Goal: Contribute content: Contribute content

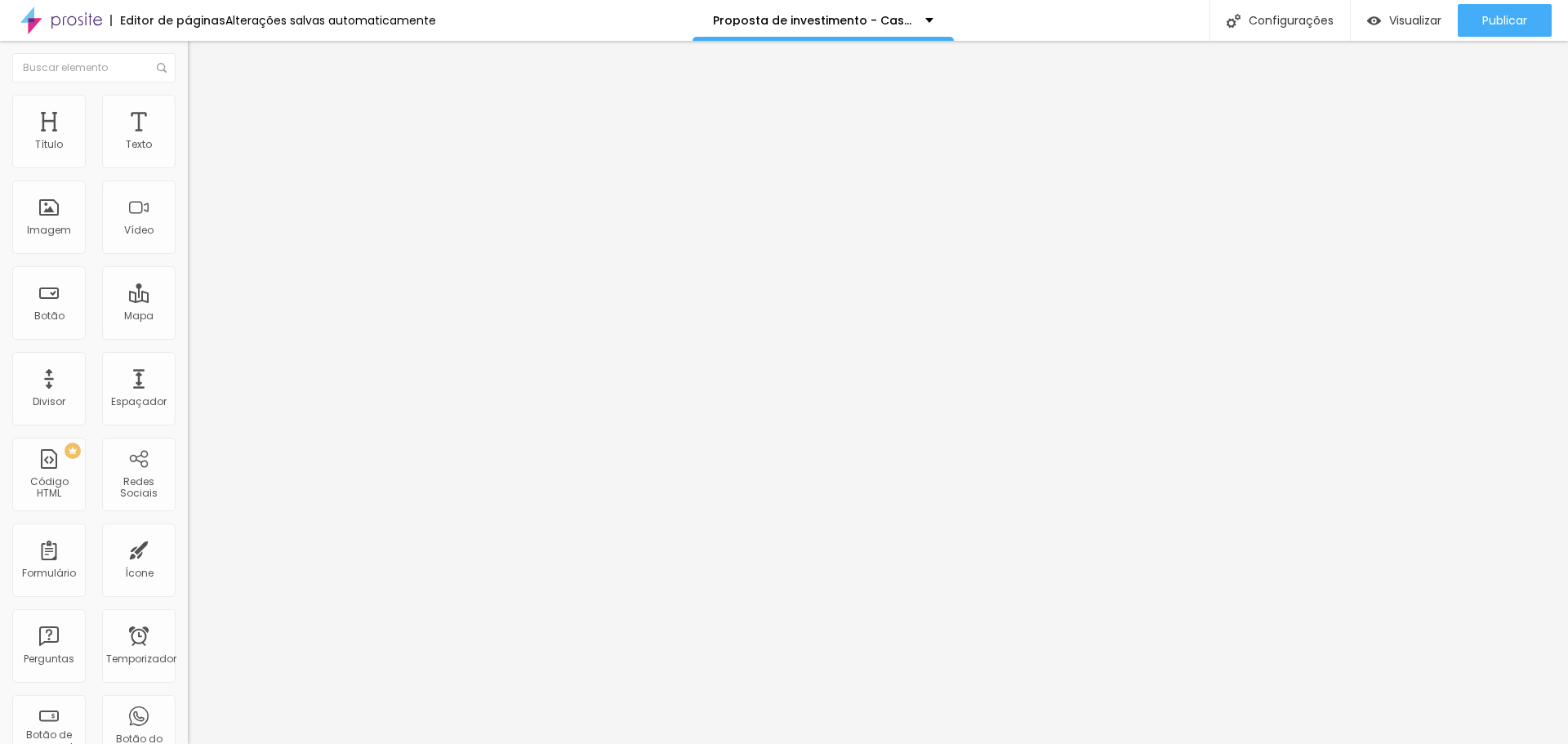
click at [195, 236] on icon "button" at bounding box center [199, 231] width 10 height 10
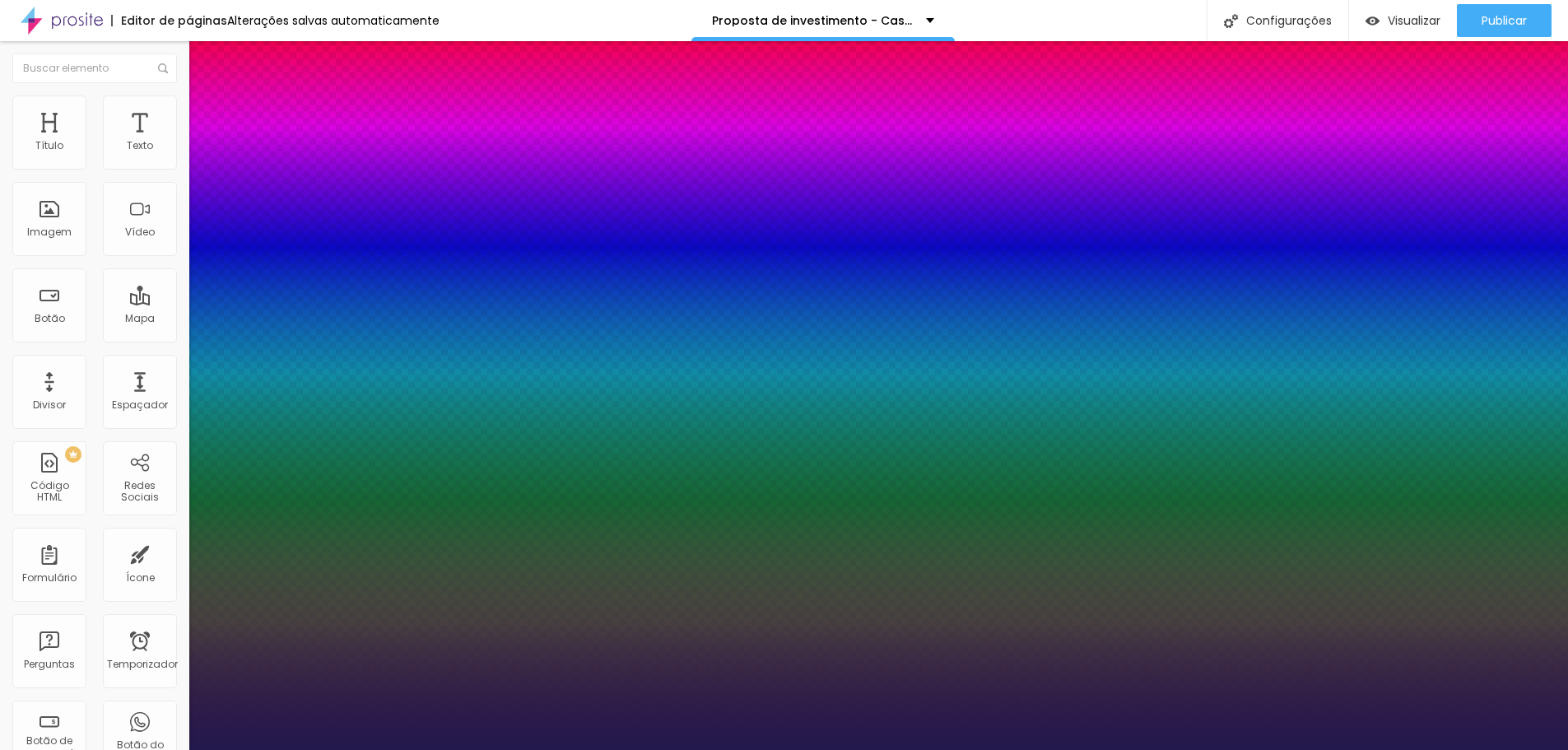
type input "1"
type input "0.1"
type input "1"
type input "1.6"
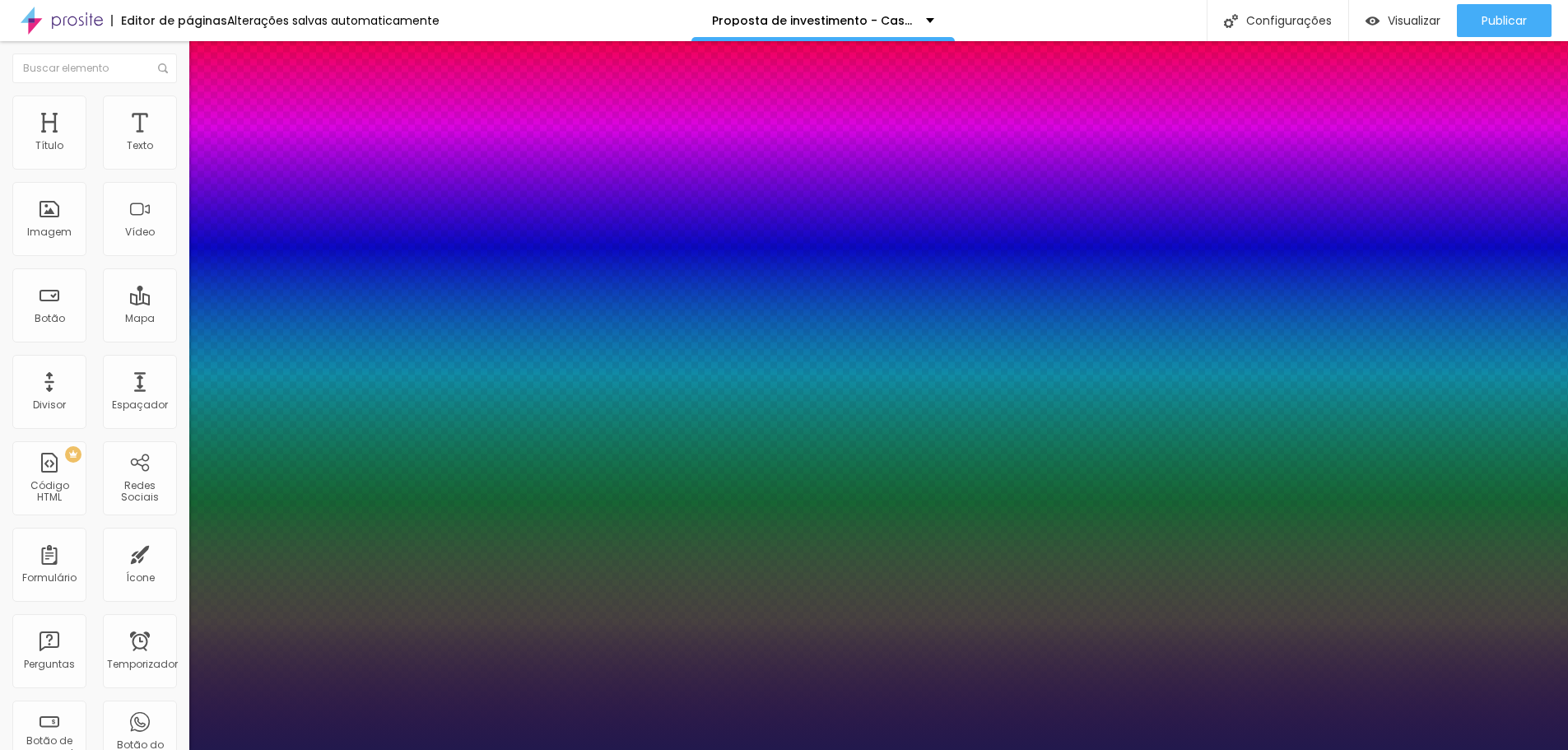
type input "1.6"
type input "1"
type input "1.7"
type input "1"
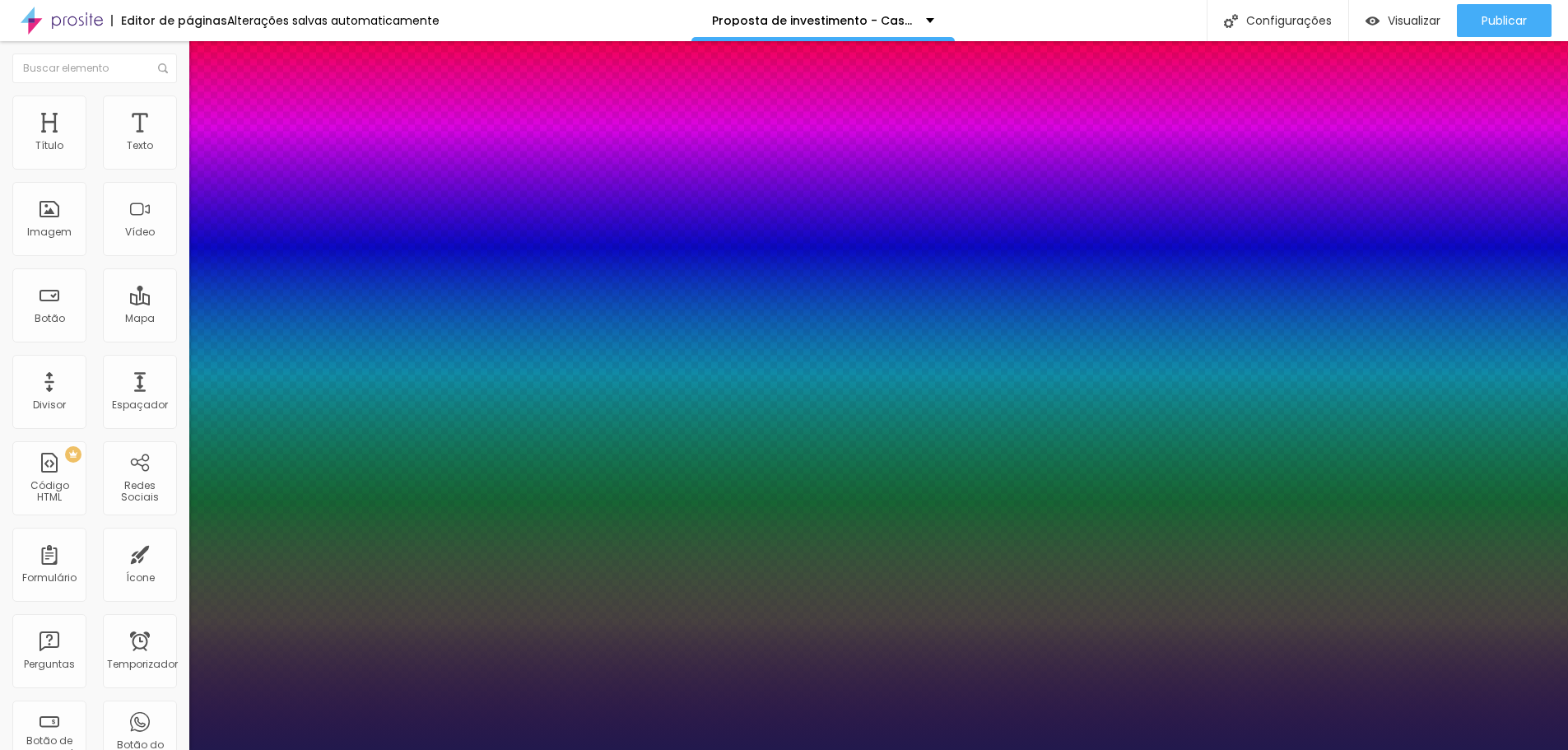
type input "1.8"
type input "1"
type input "1.9"
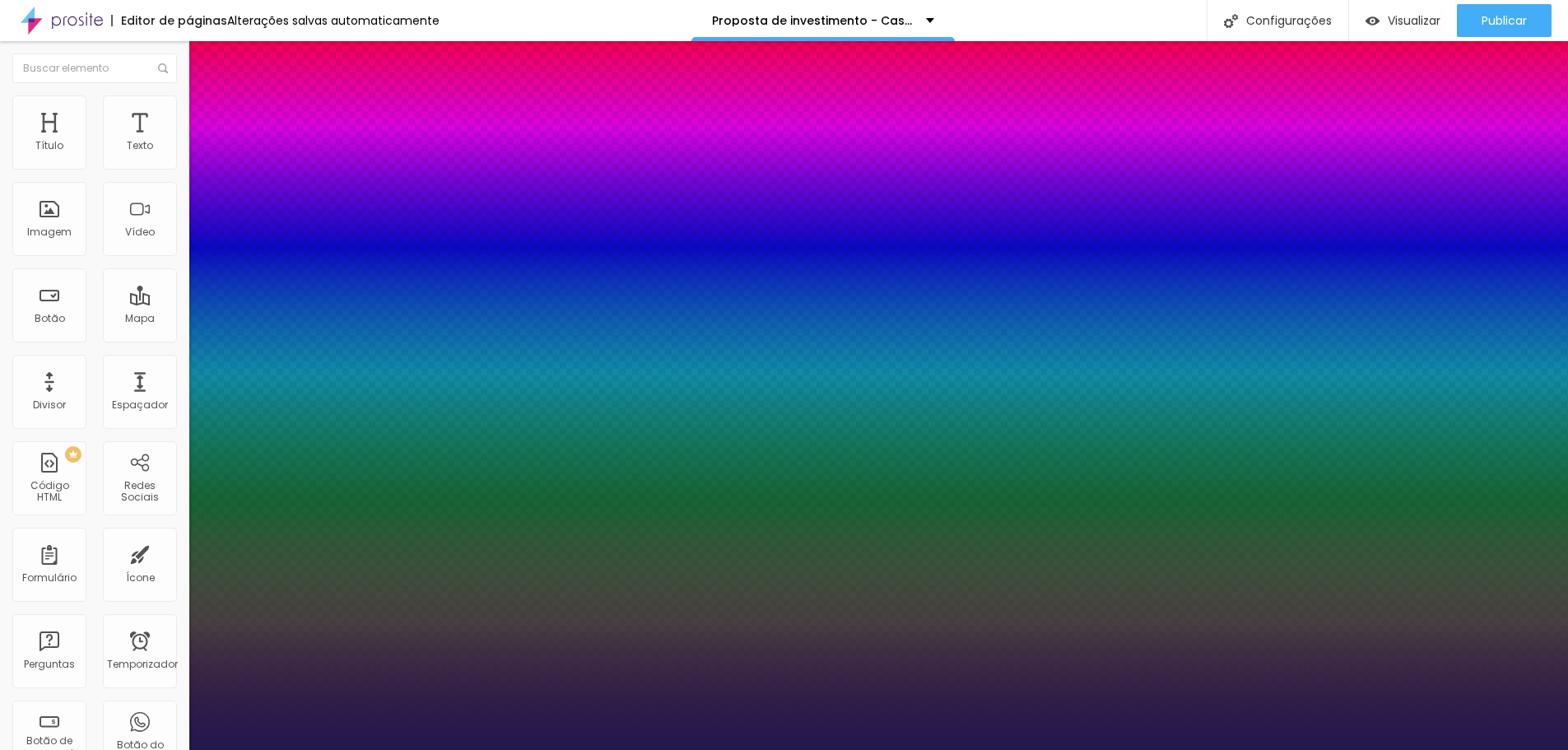
type input "1"
type input "2.1"
type input "1"
type input "2.3"
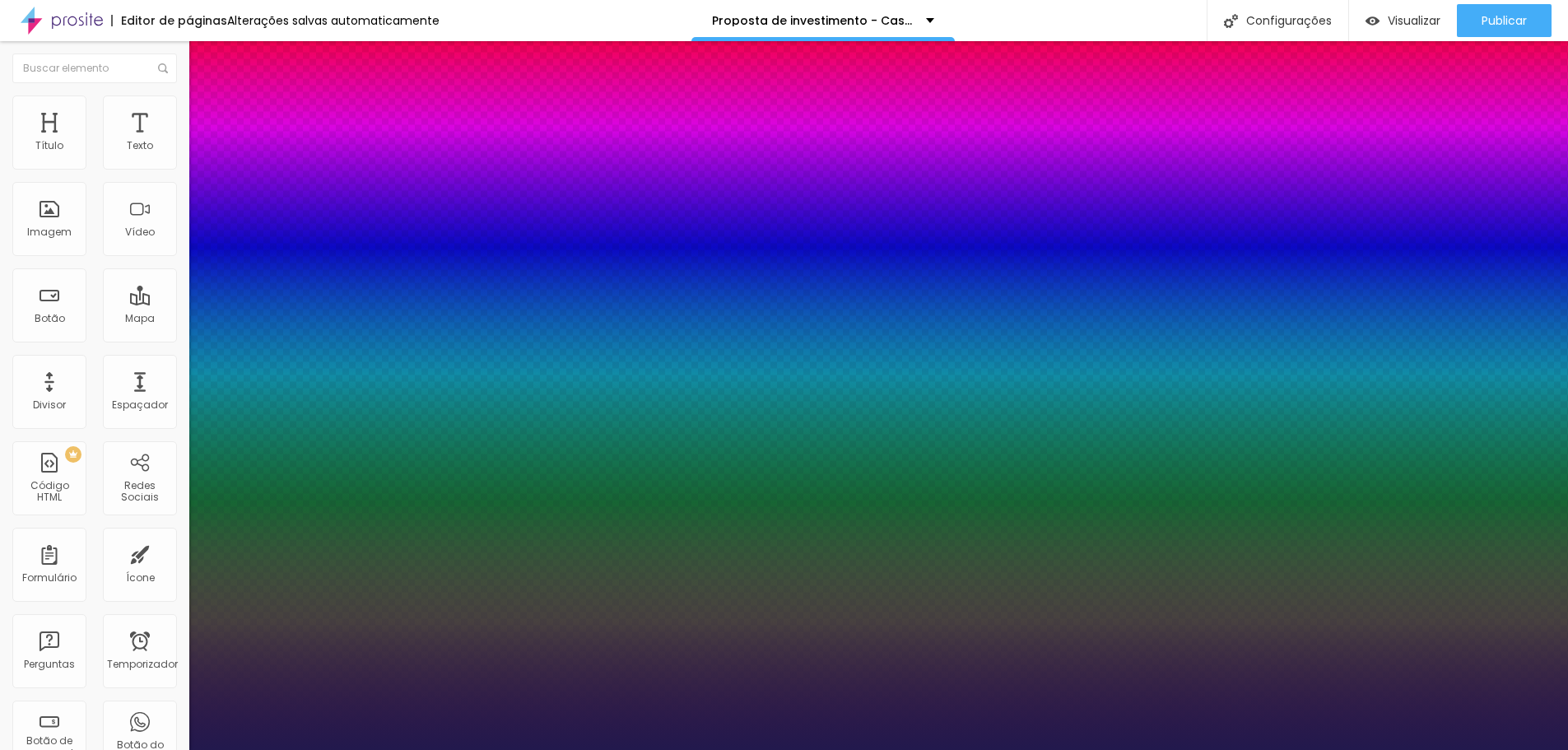
type input "2.3"
type input "1"
type input "2.7"
type input "1"
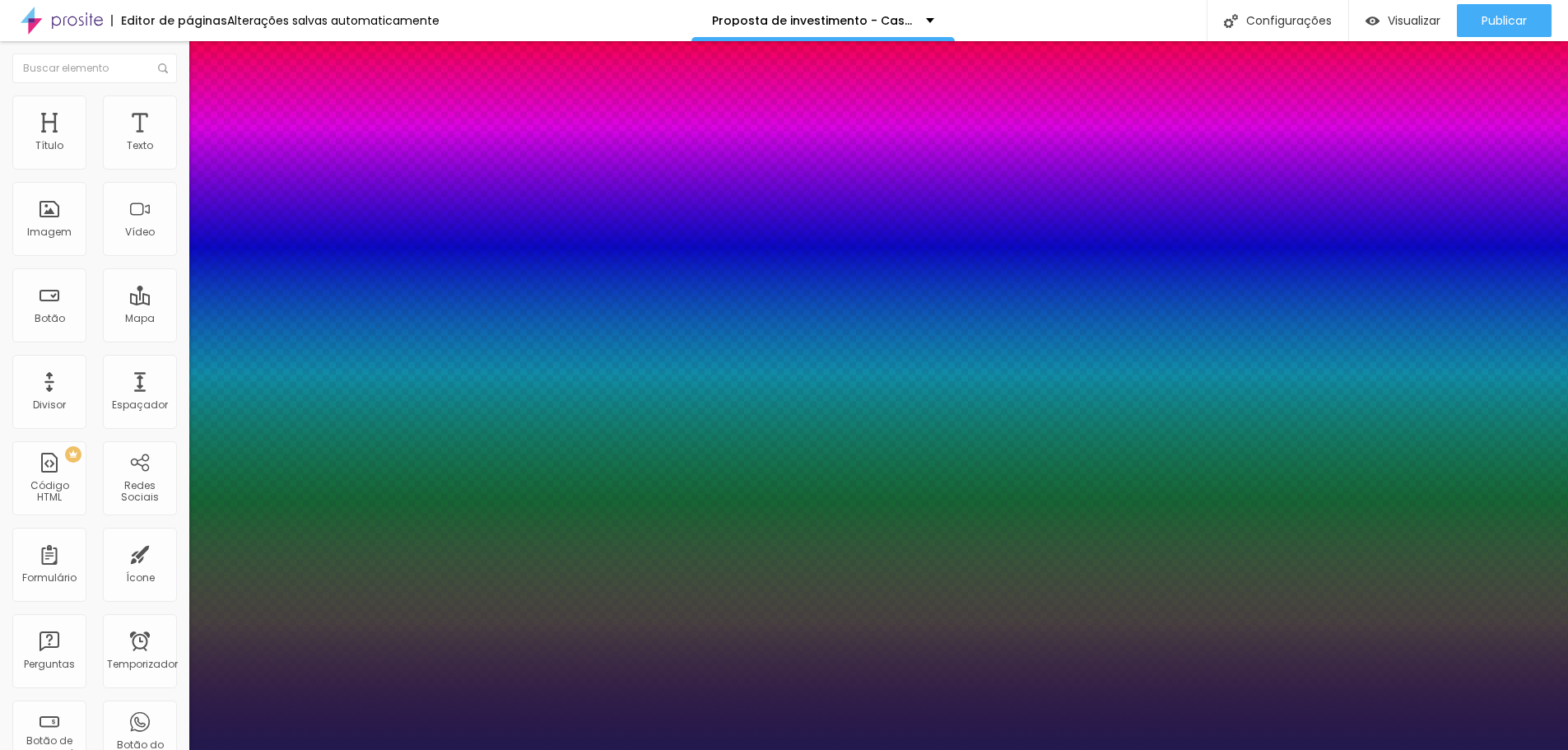
type input "2.8"
type input "1"
type input "3"
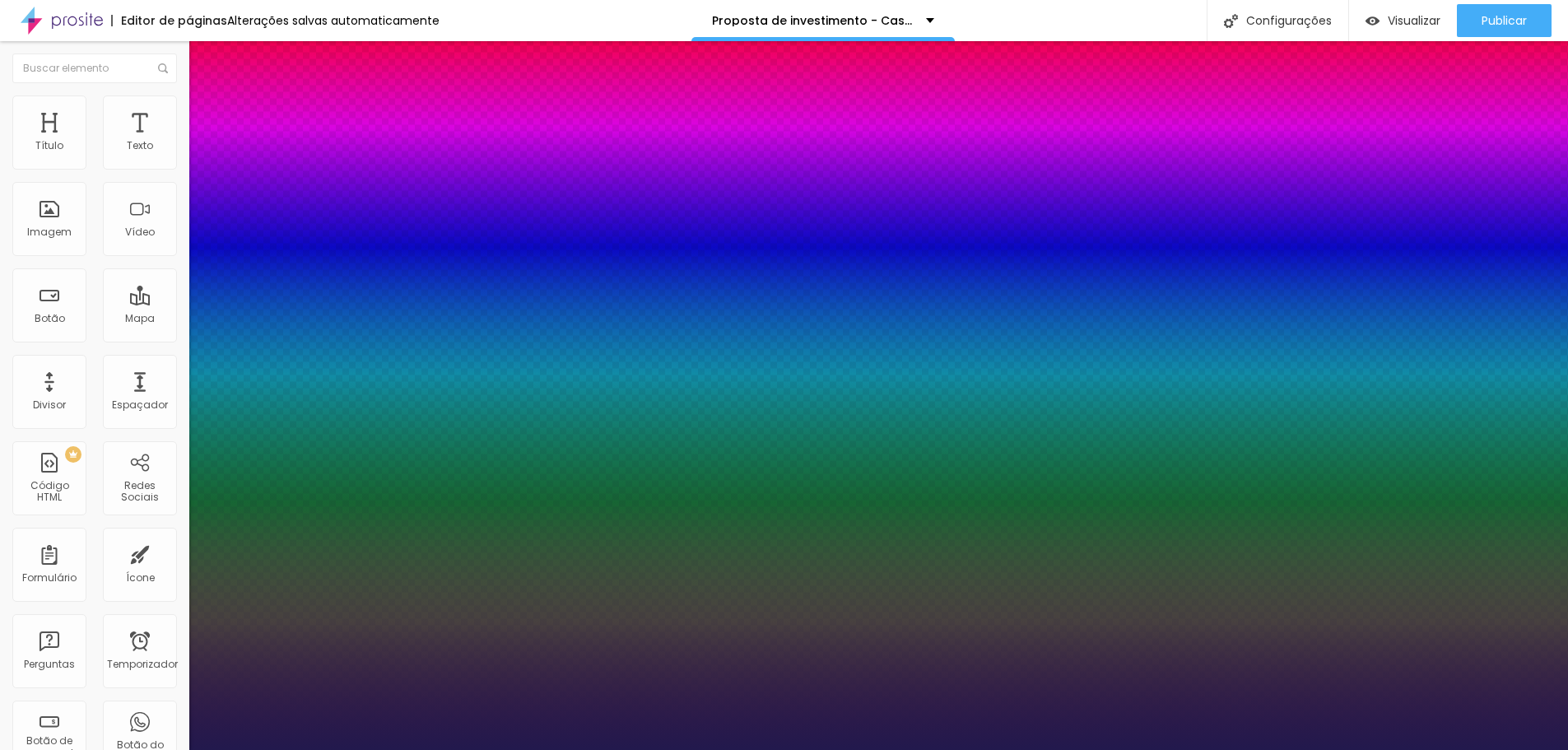
type input "1"
type input "3.2"
type input "1"
type input "3.7"
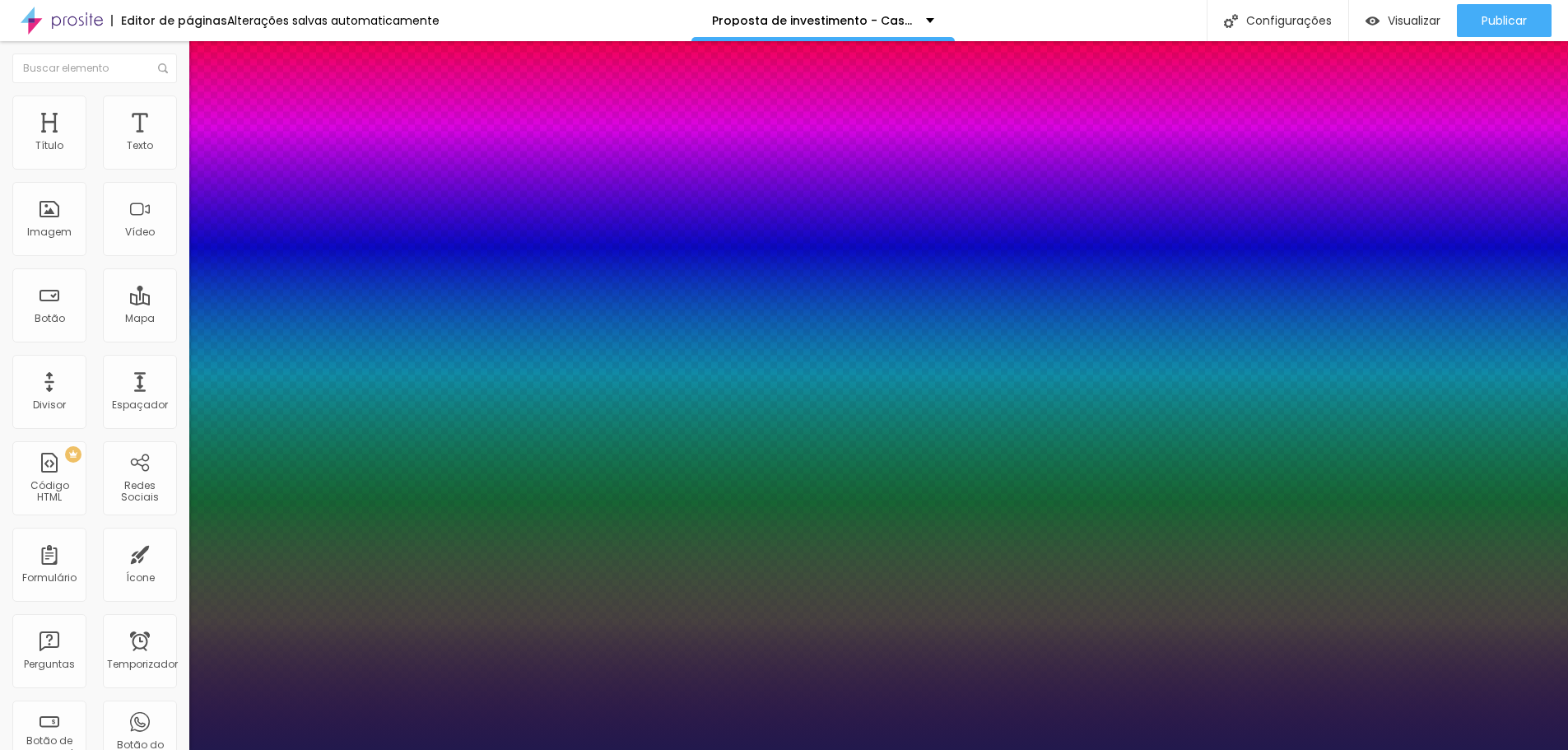
type input "3.7"
type input "1"
type input "3.3"
type input "1"
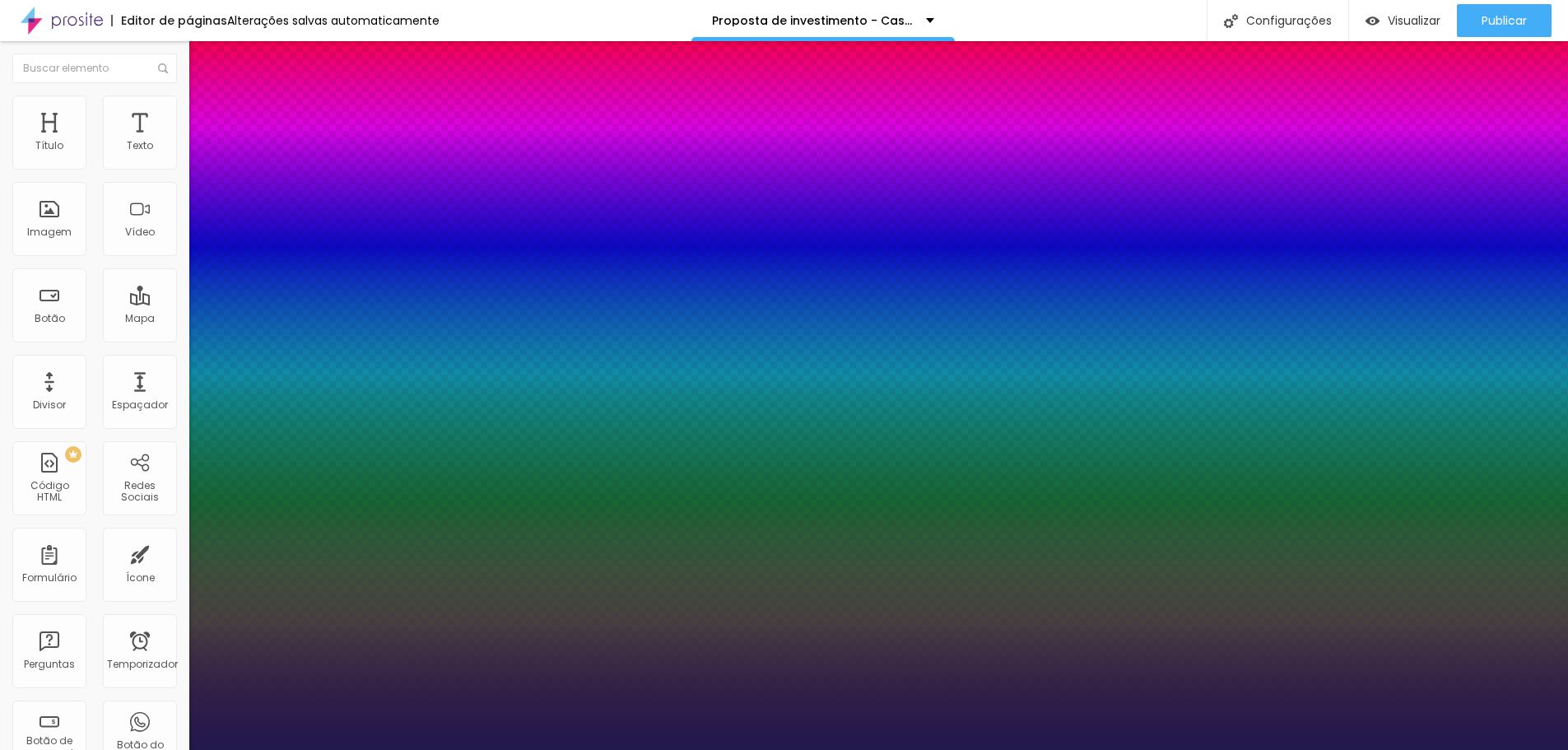
type input "3"
type input "1"
type input "2.6"
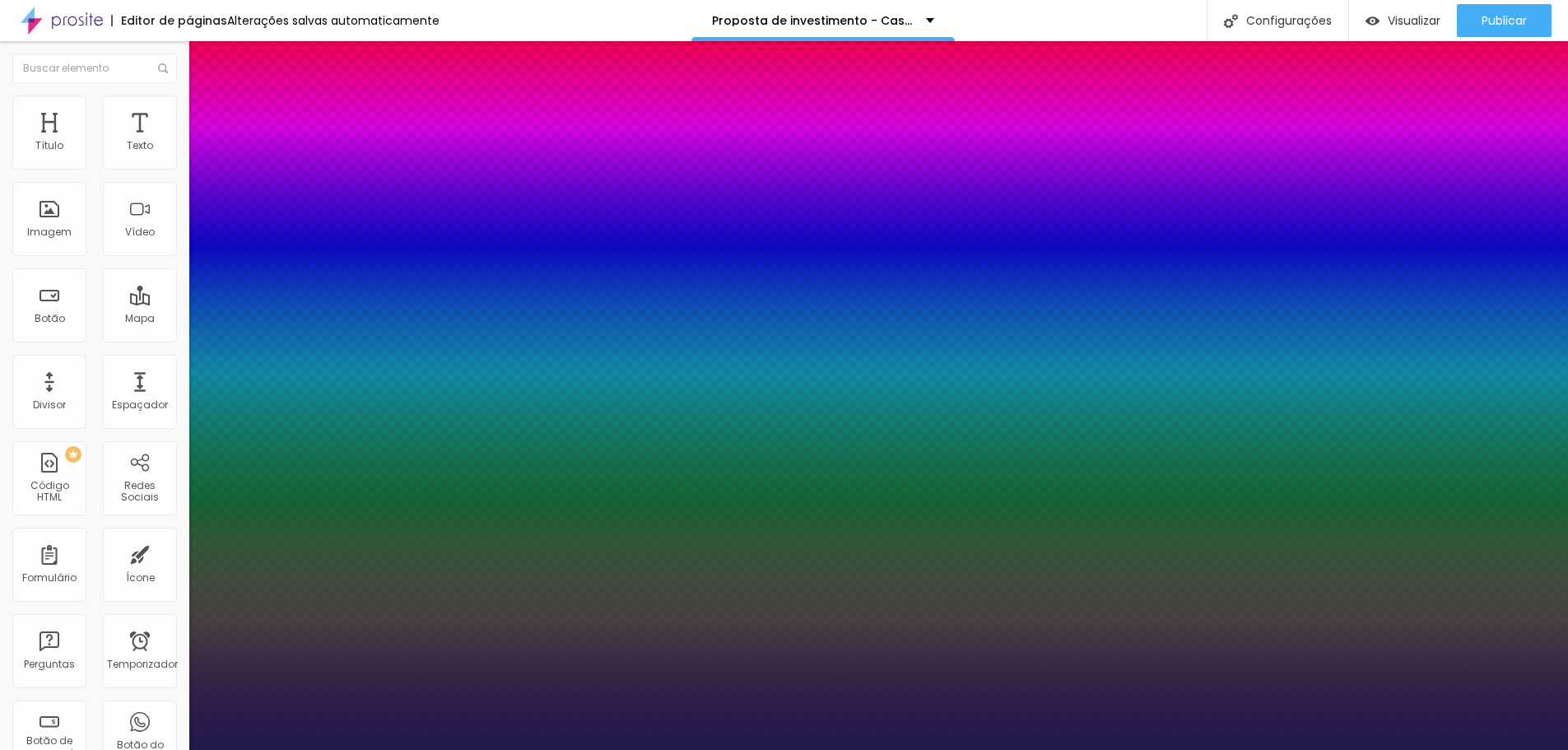
type input "1"
type input "2.3"
type input "1"
type input "2"
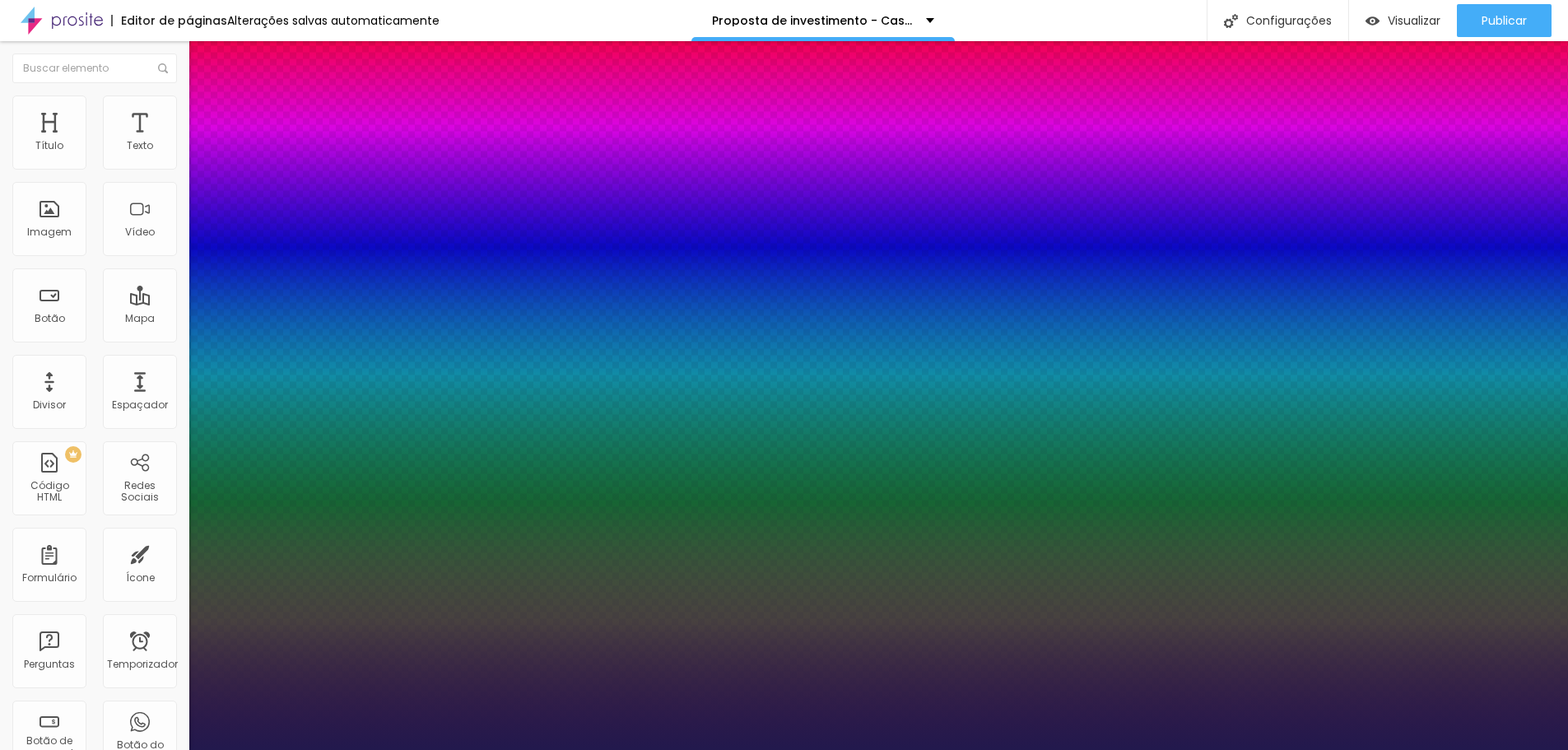
type input "2"
type input "1"
type input "1.9"
type input "1"
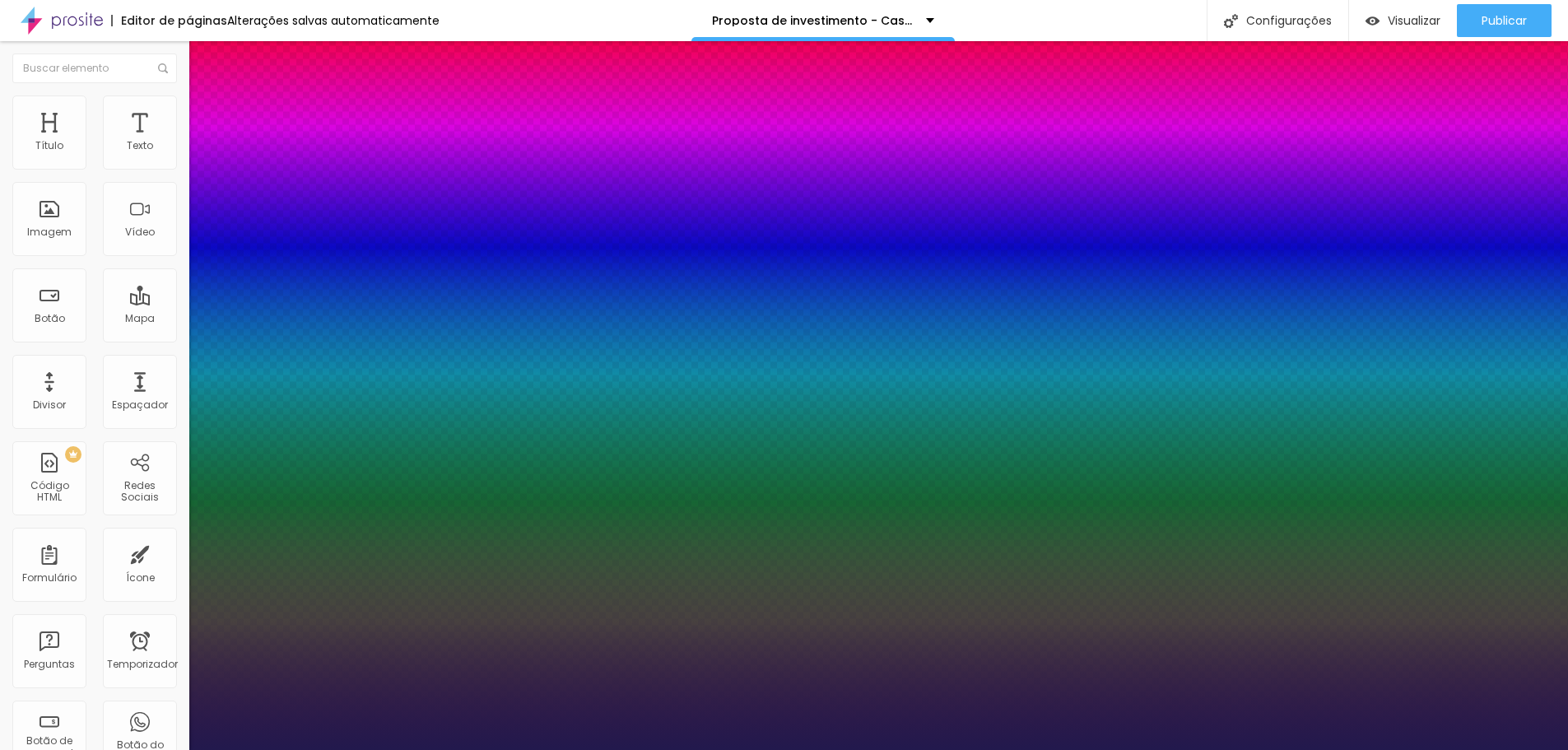
type input "1.8"
type input "1"
type input "1.6"
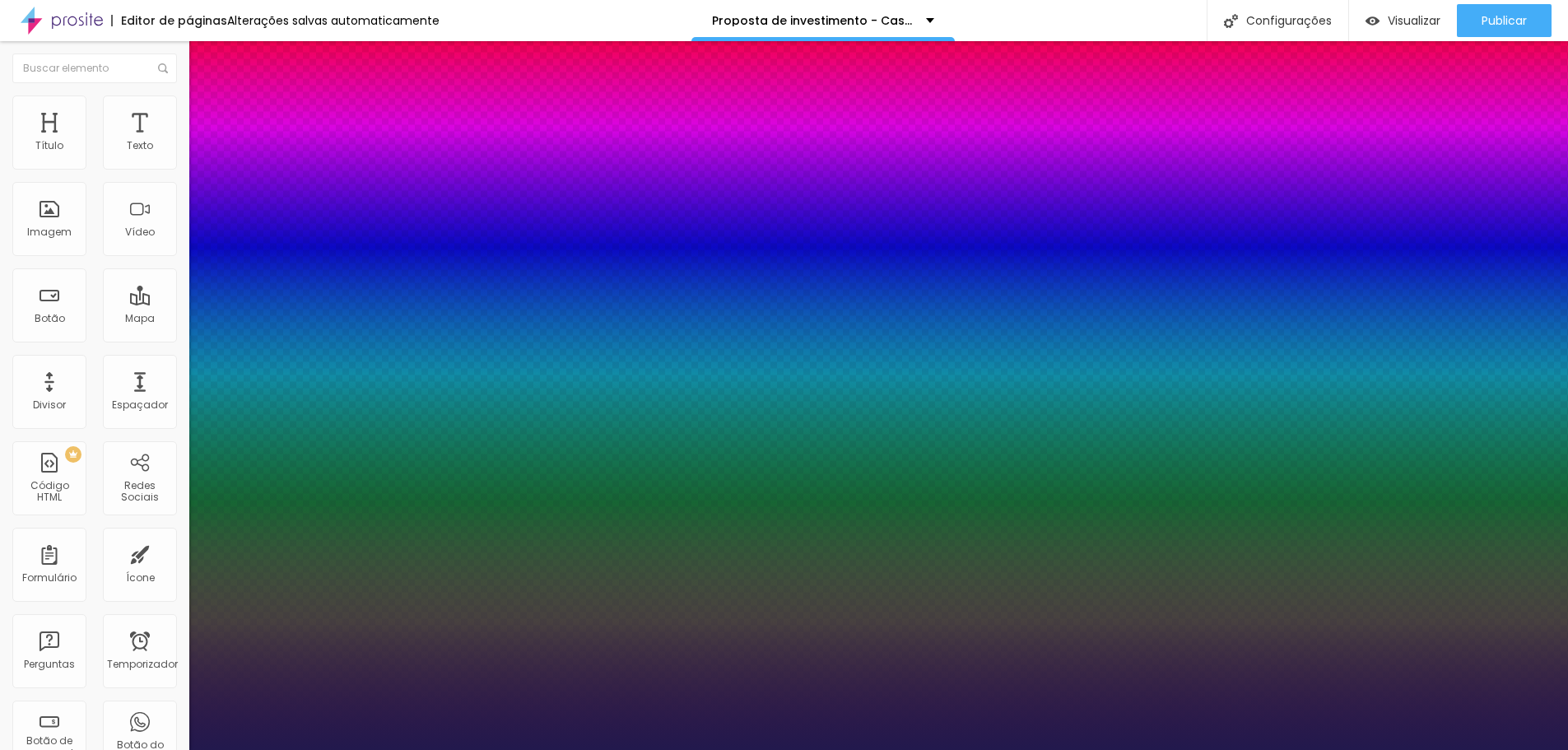
type input "1"
type input "1.1"
type input "1"
type input "0.6"
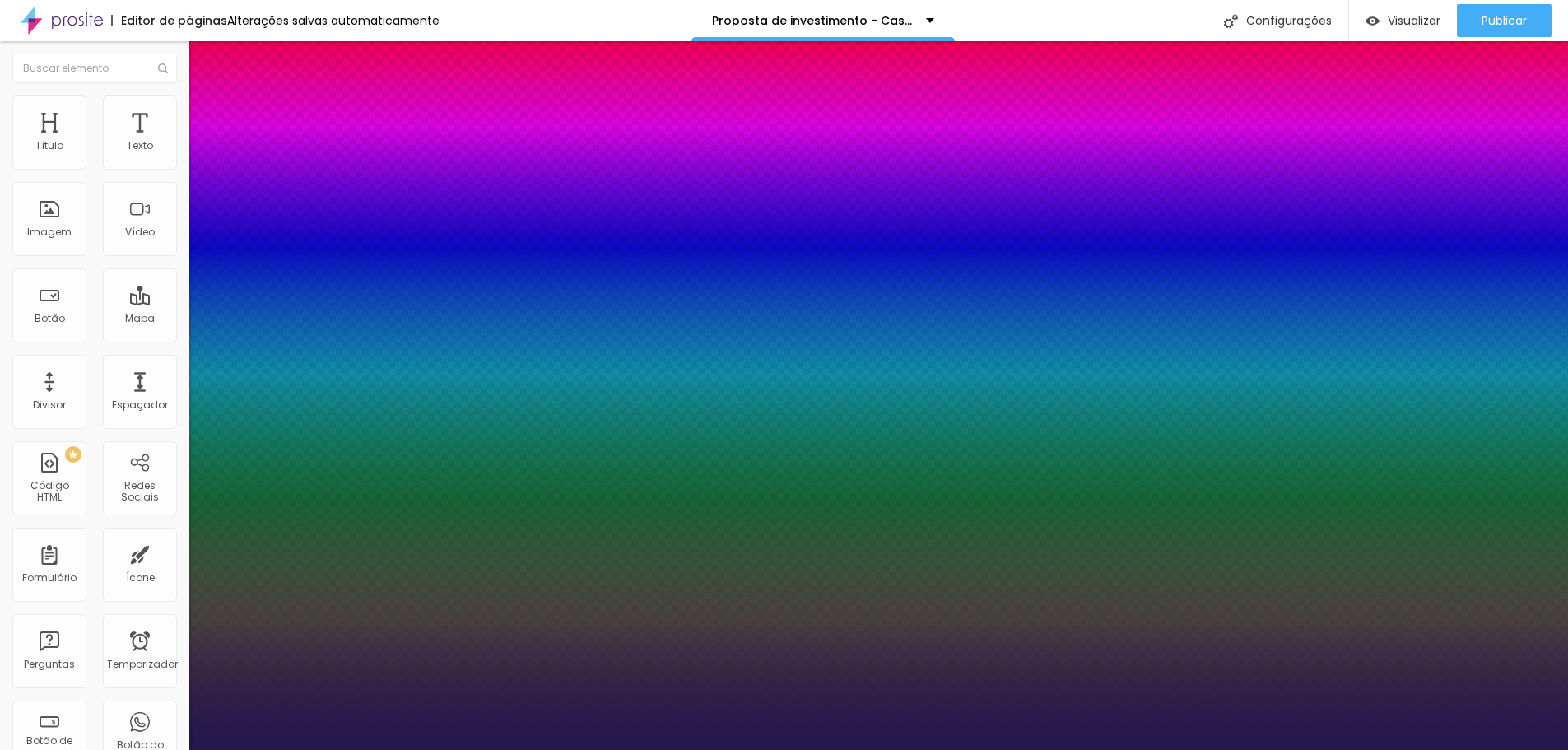
type input "0.6"
type input "1"
type input "0.3"
type input "1"
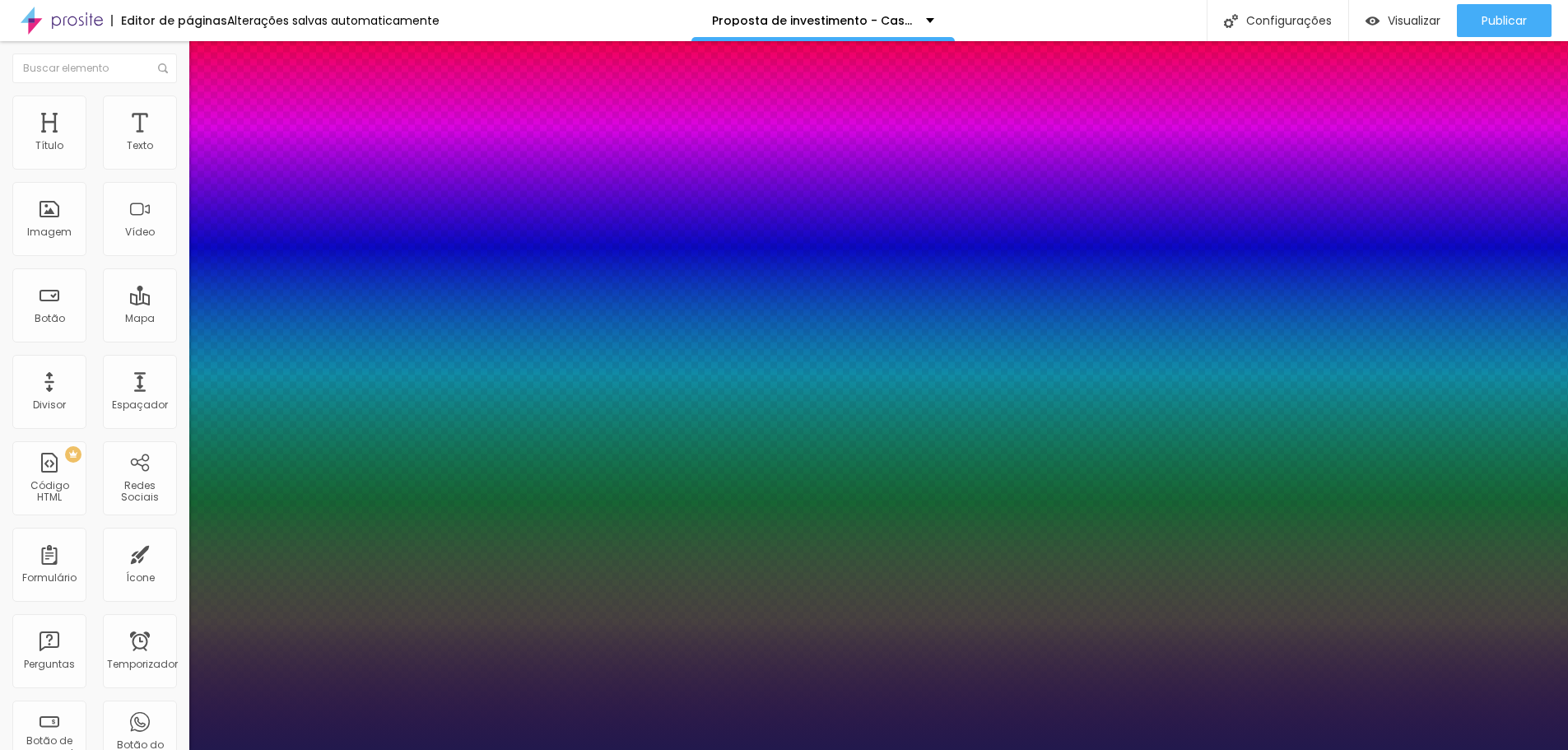
type input "0"
type input "1"
drag, startPoint x: 212, startPoint y: 500, endPoint x: 202, endPoint y: 500, distance: 10.0
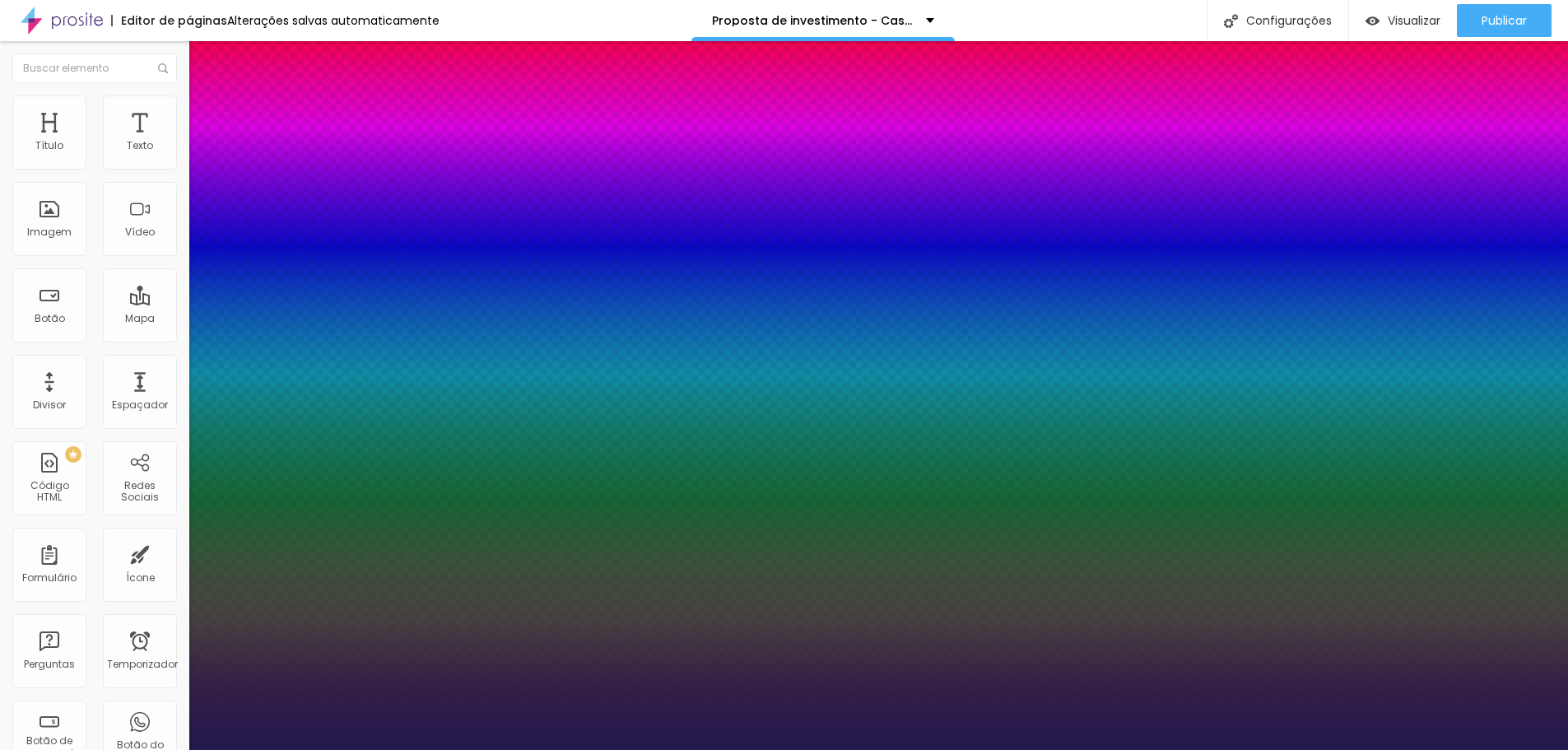
type input "24"
type input "1"
type input "26"
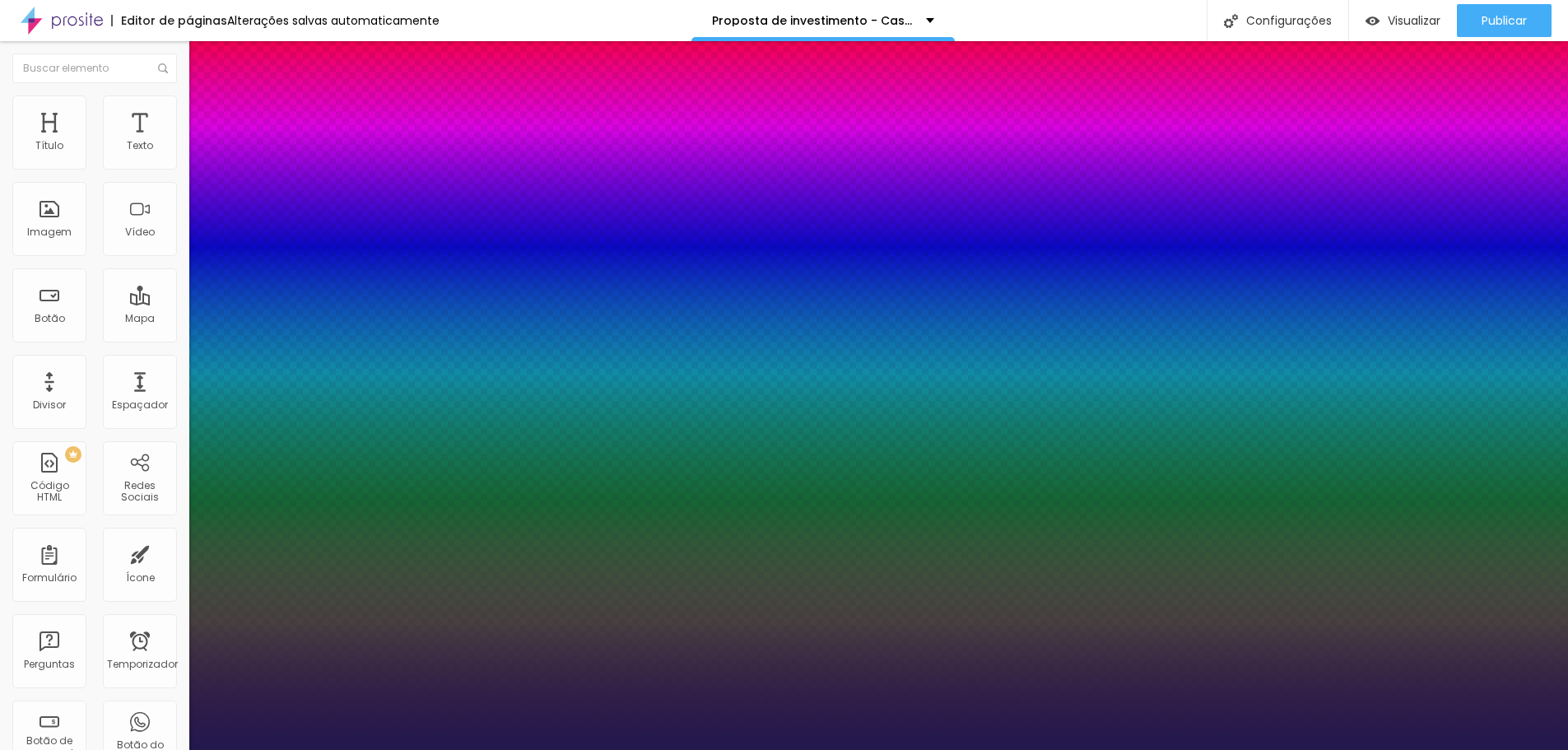
type input "1"
type input "27"
type input "1"
type input "29"
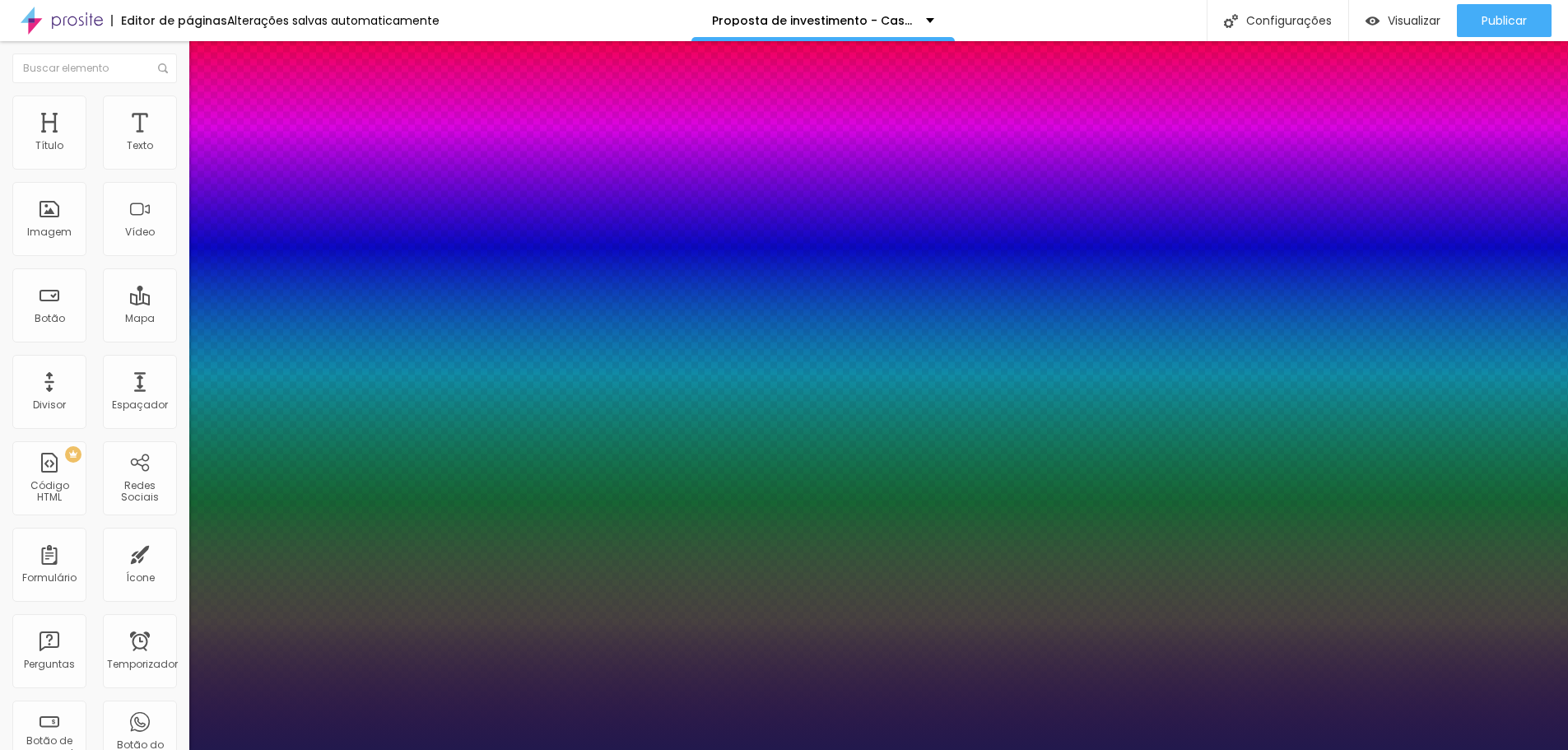
type input "29"
type input "1"
type input "33"
type input "1"
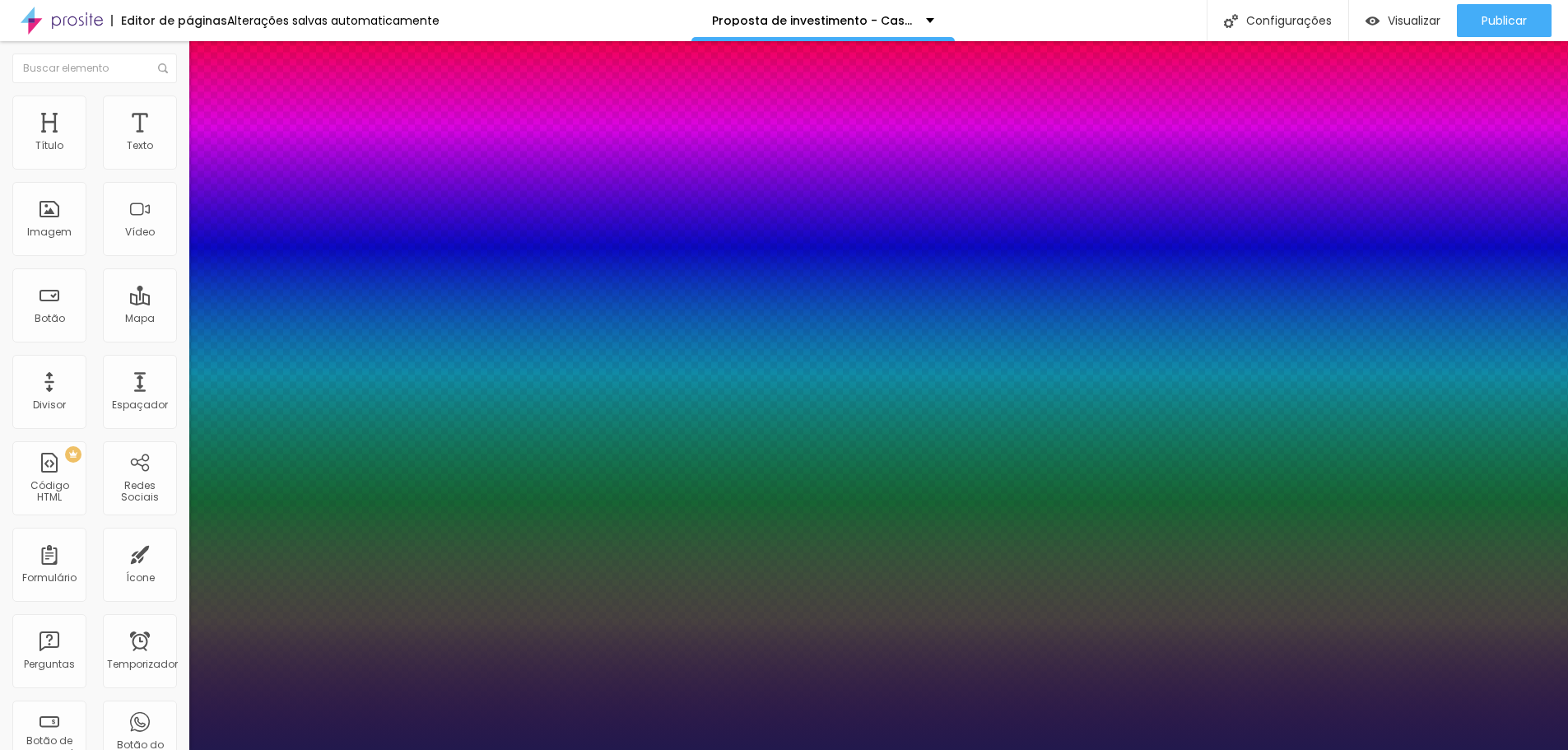
type input "39"
type input "1"
type input "40"
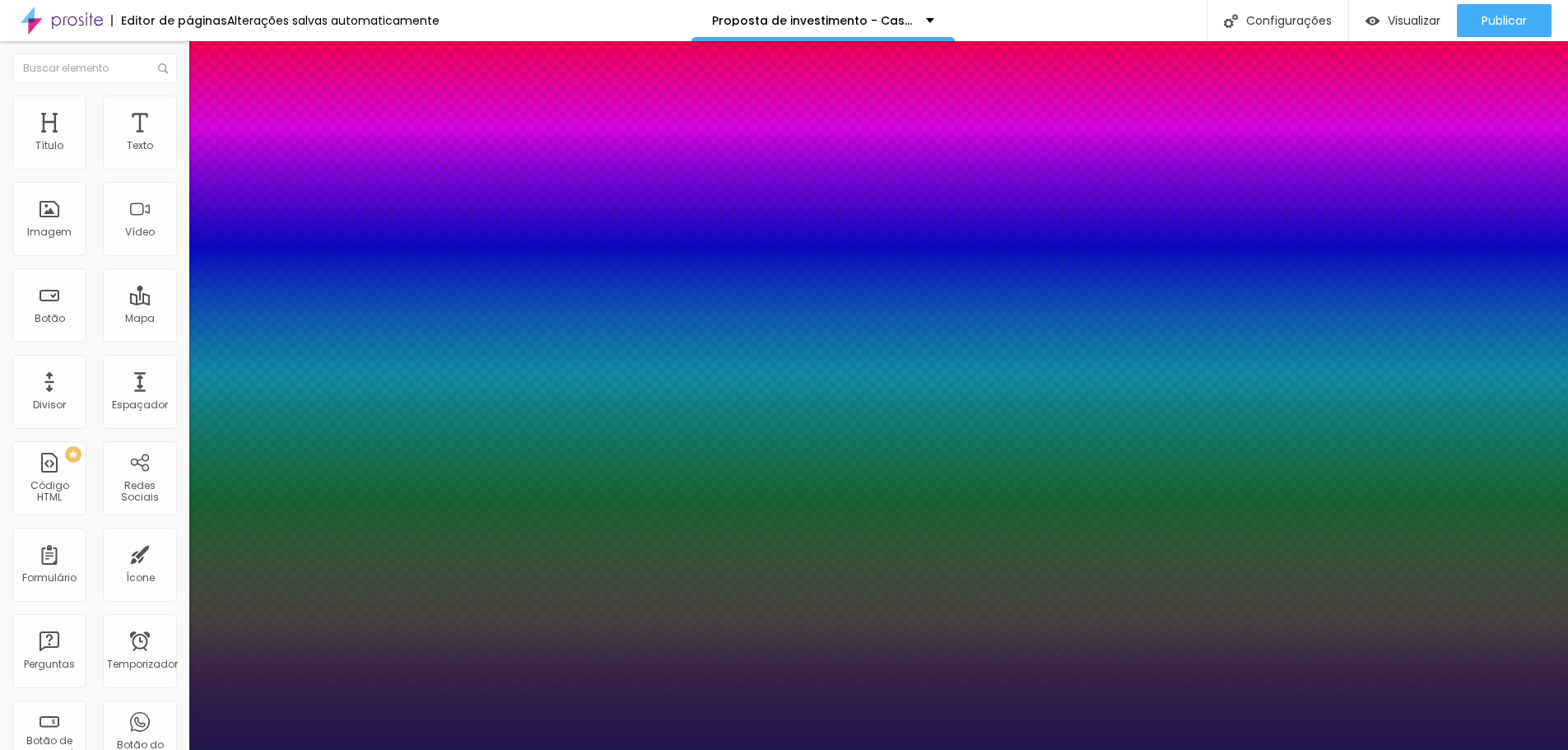
type input "1"
type input "38"
type input "1"
type input "37"
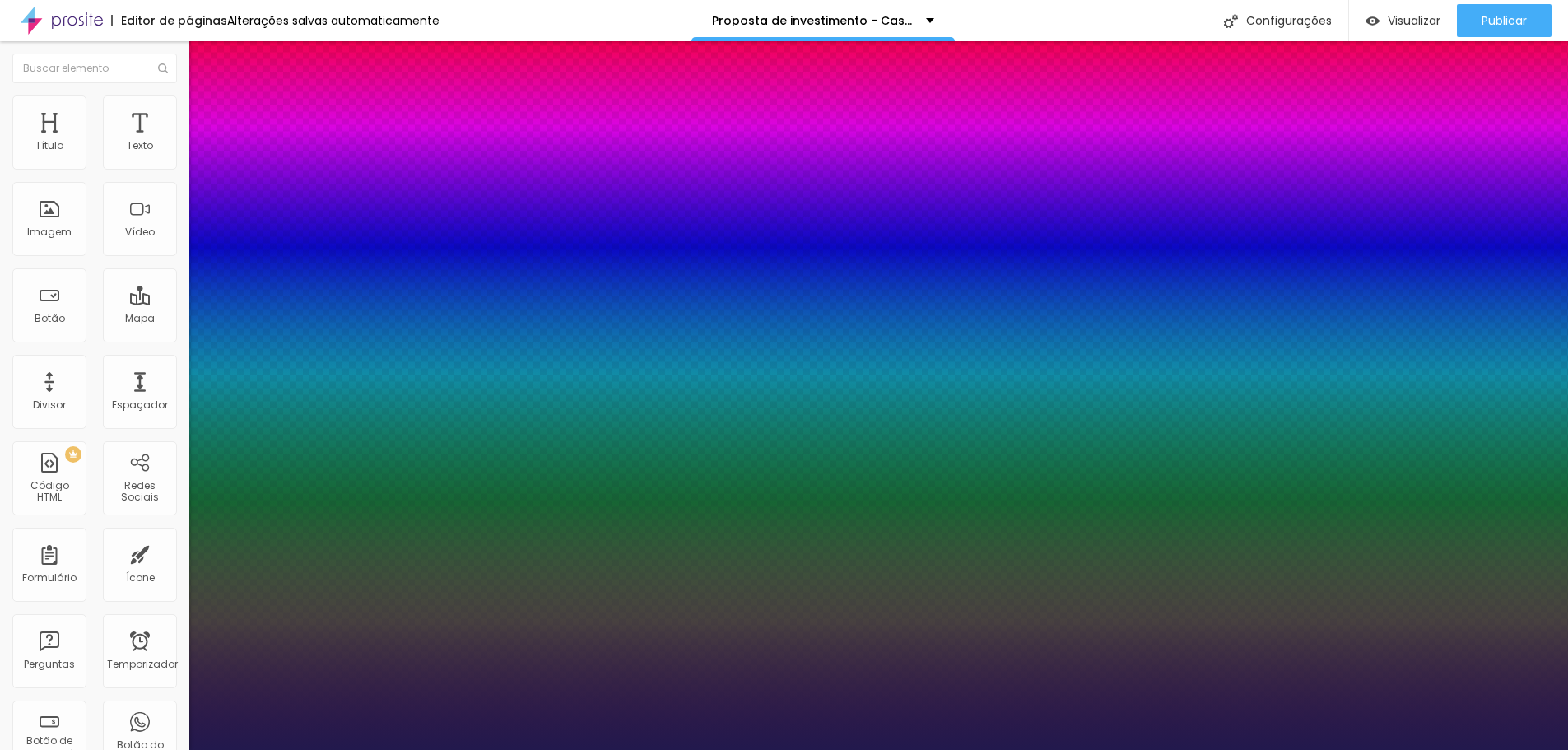
type input "37"
type input "1"
type input "36"
type input "1"
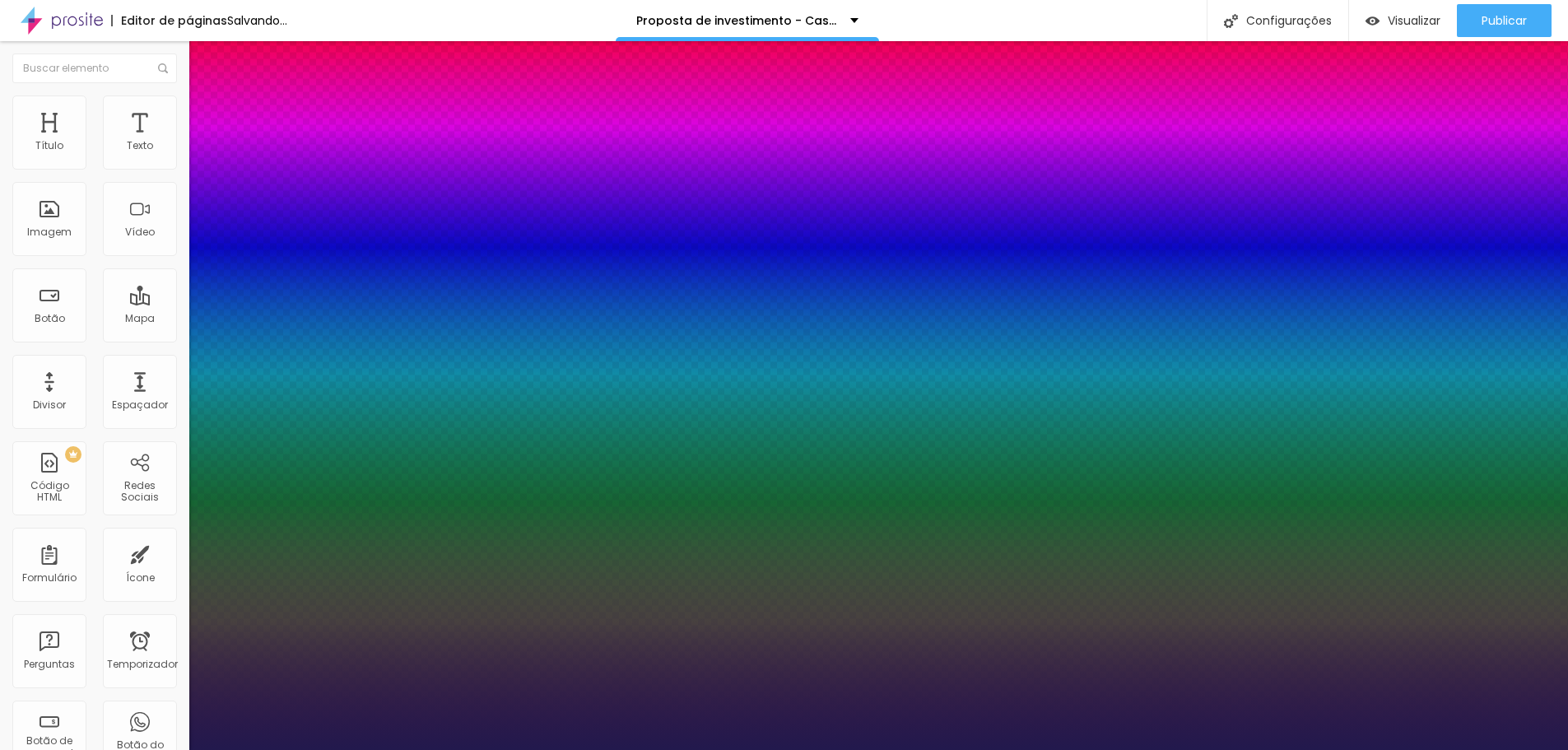
type input "35"
type input "1"
type input "34"
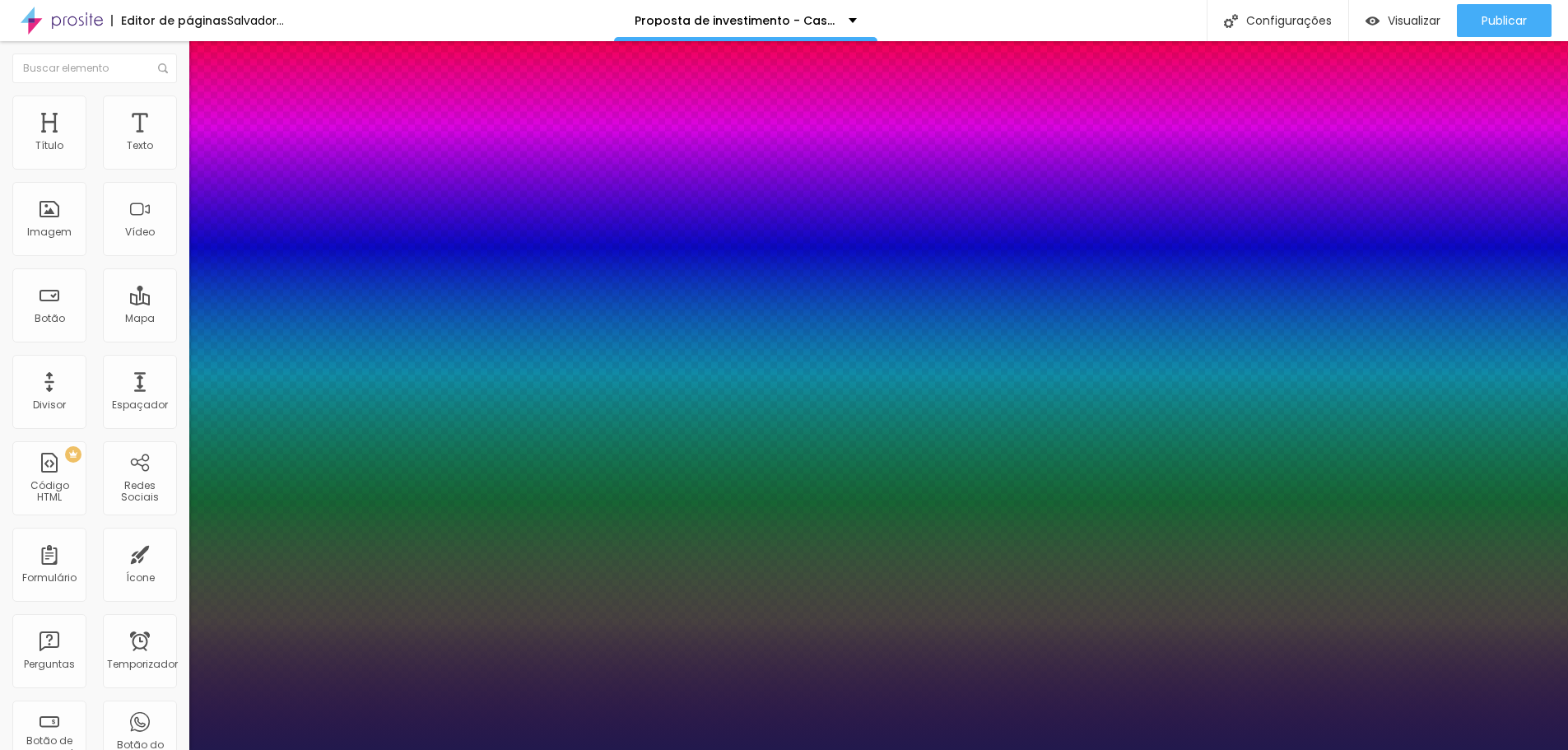
type input "1"
type input "33"
type input "1"
drag, startPoint x: 221, startPoint y: 461, endPoint x: 244, endPoint y: 471, distance: 25.1
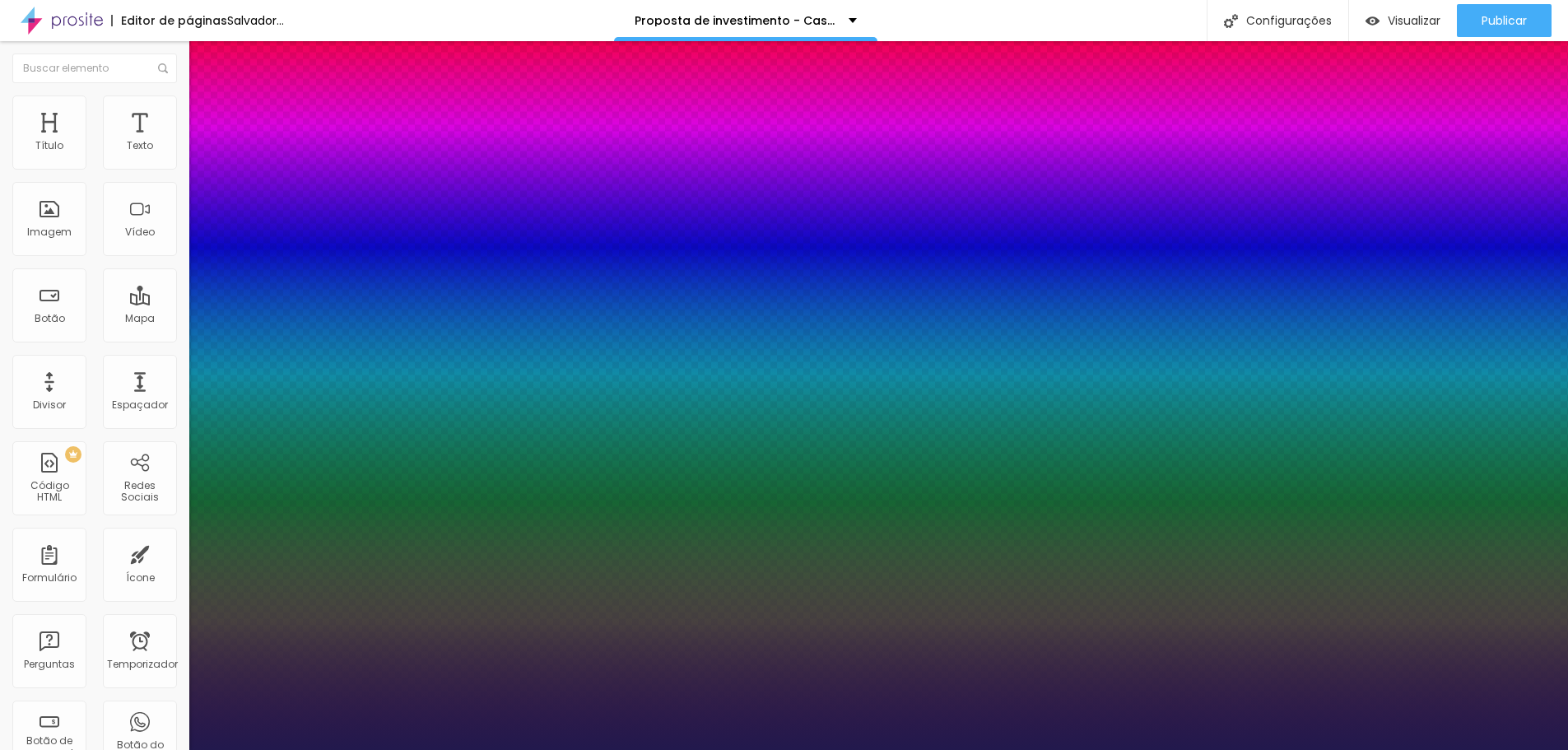
type input "33"
type input "1"
click at [795, 749] on div at bounding box center [784, 750] width 1568 height 0
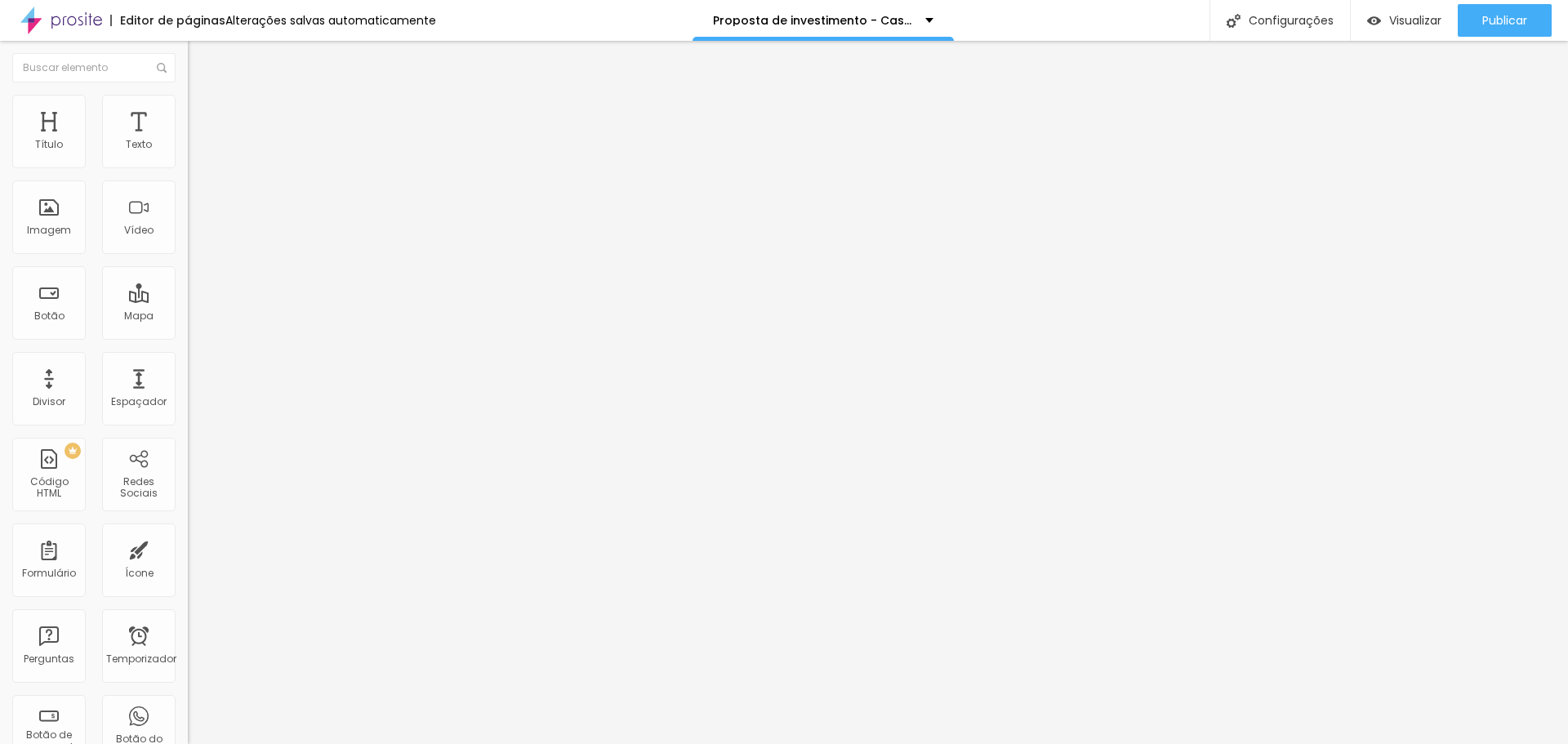
click at [195, 236] on icon "button" at bounding box center [199, 231] width 10 height 10
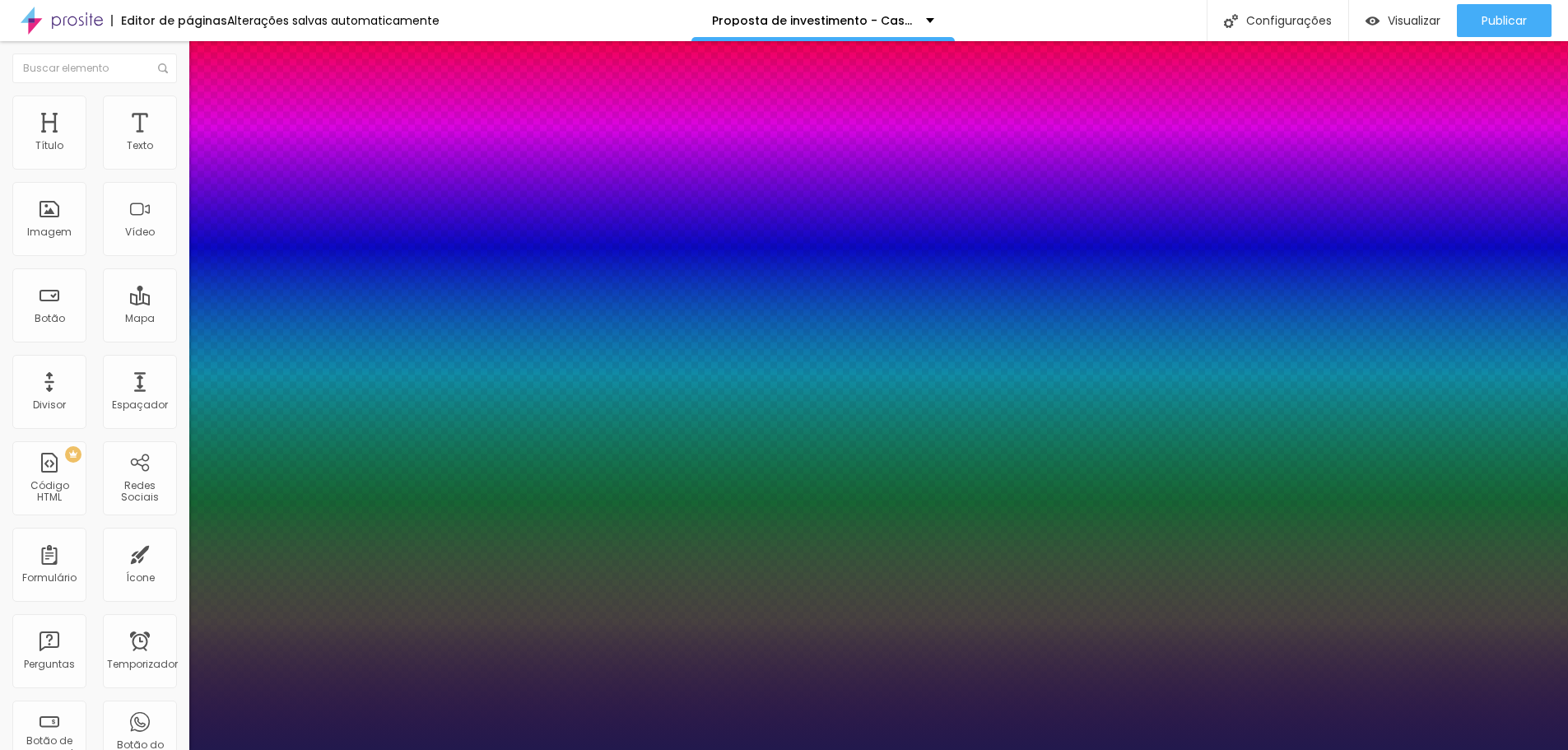
type input "1"
click at [742, 749] on div at bounding box center [784, 750] width 1568 height 0
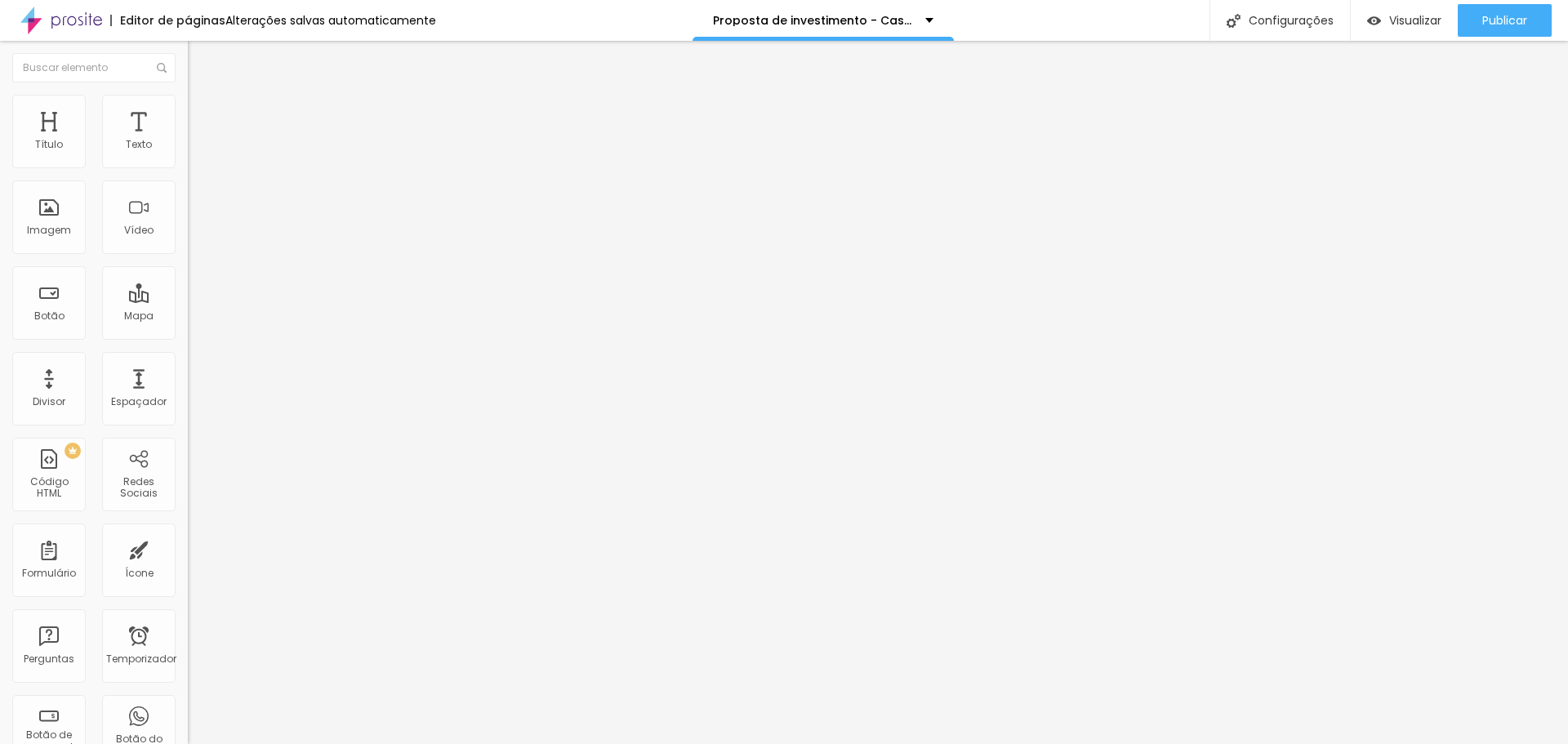
click at [195, 236] on icon "button" at bounding box center [199, 231] width 10 height 10
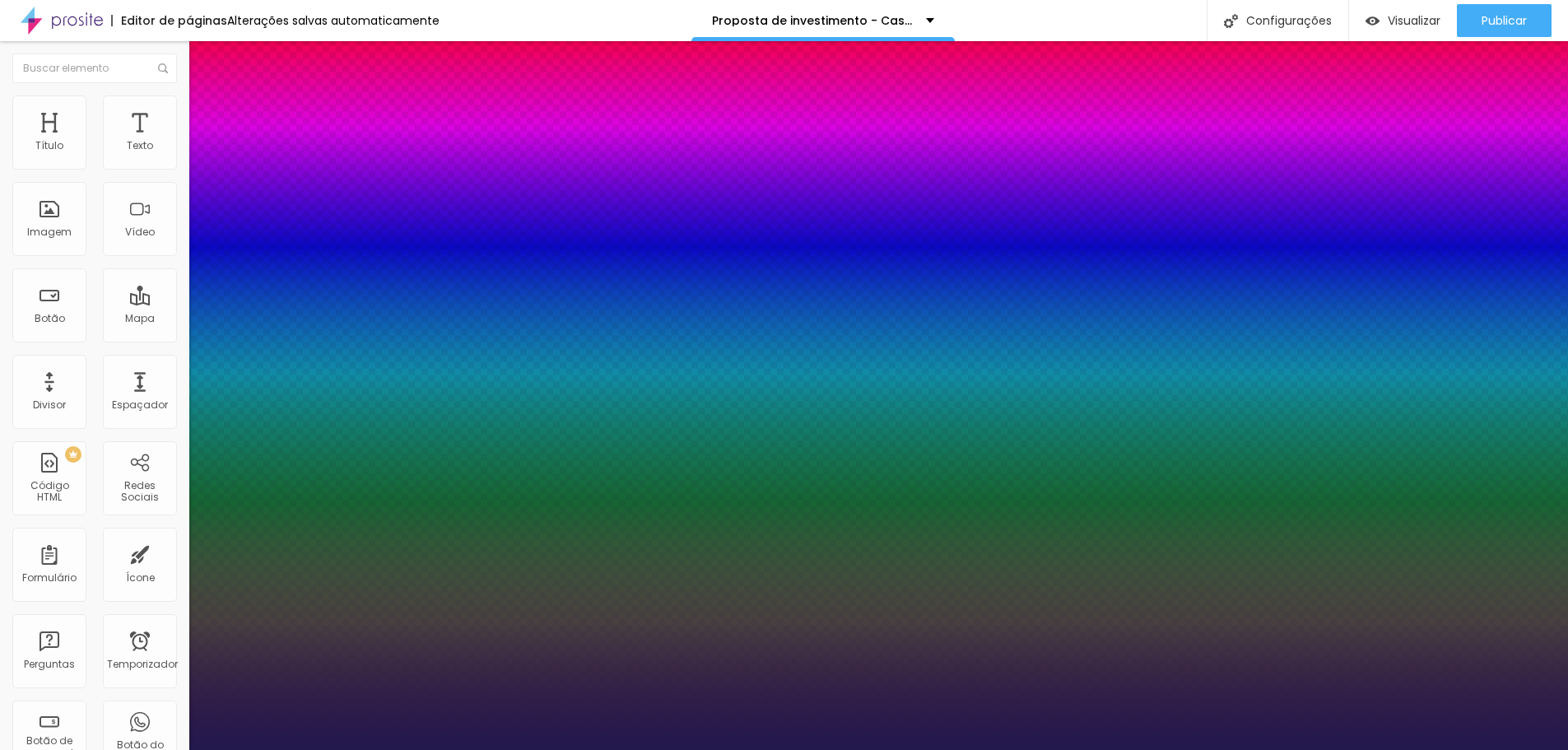
type input "1"
type input "8"
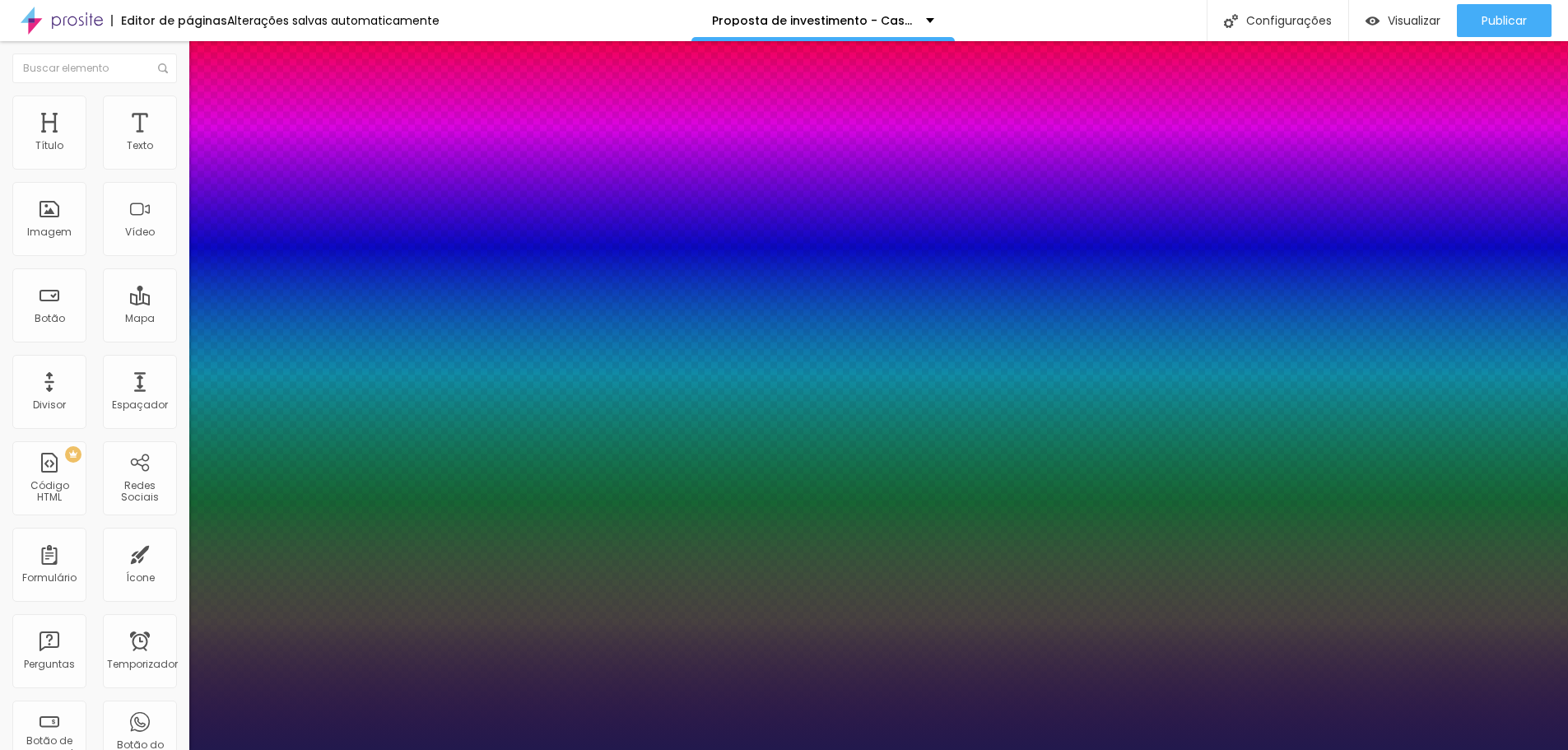
type input "4"
type input "1"
type input "40"
type input "1"
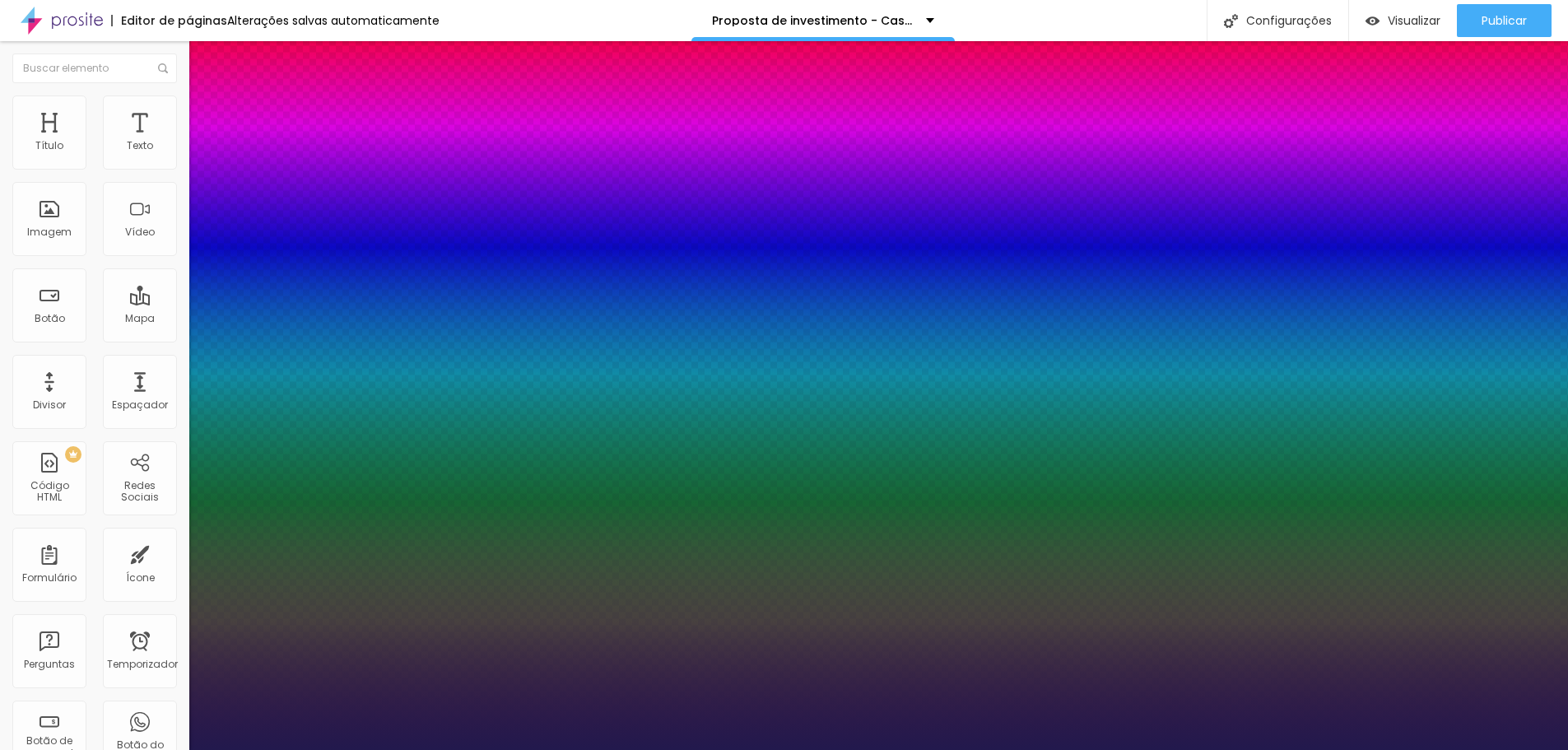
type input "40"
click at [551, 749] on div at bounding box center [784, 750] width 1568 height 0
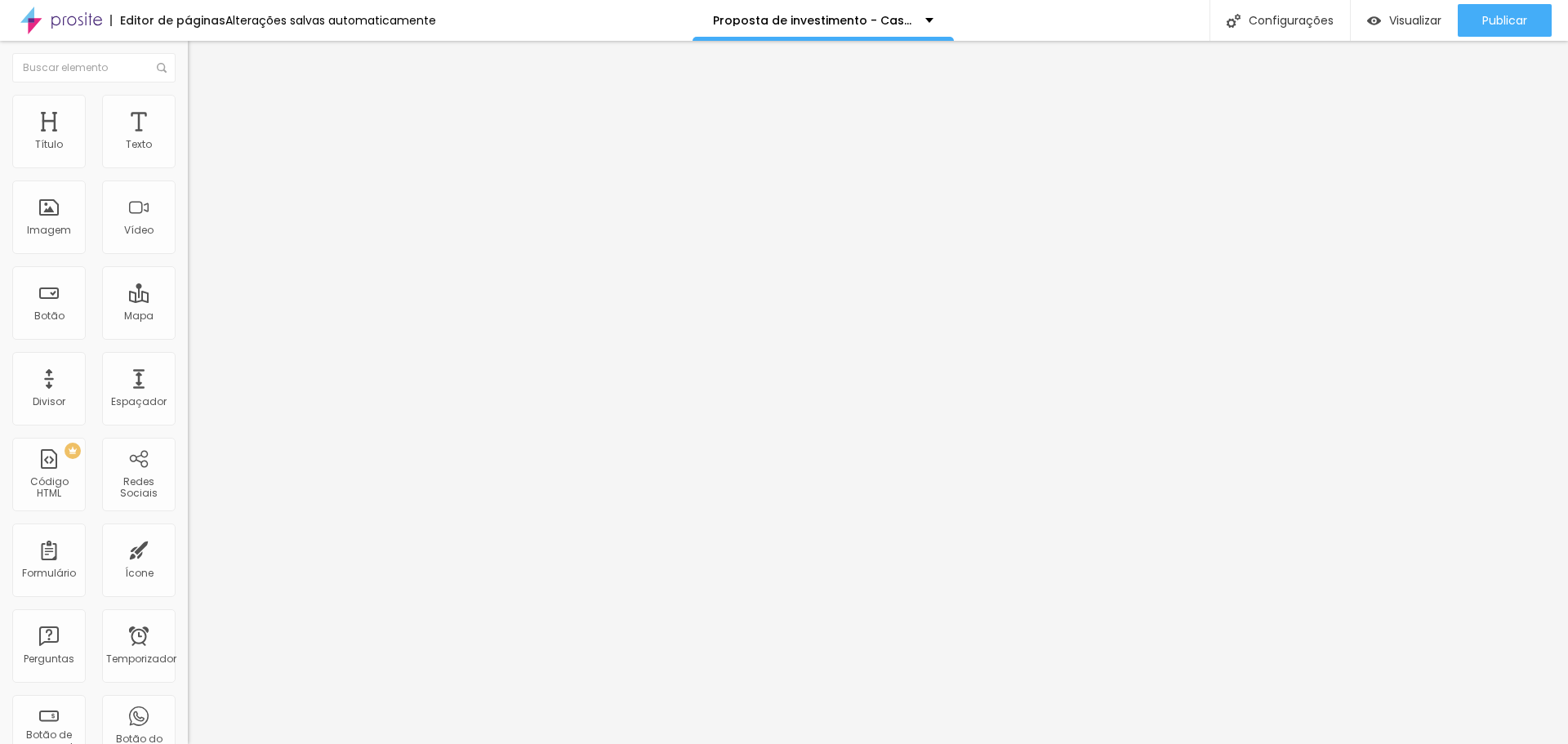
click at [203, 111] on font "Estilo" at bounding box center [215, 106] width 26 height 14
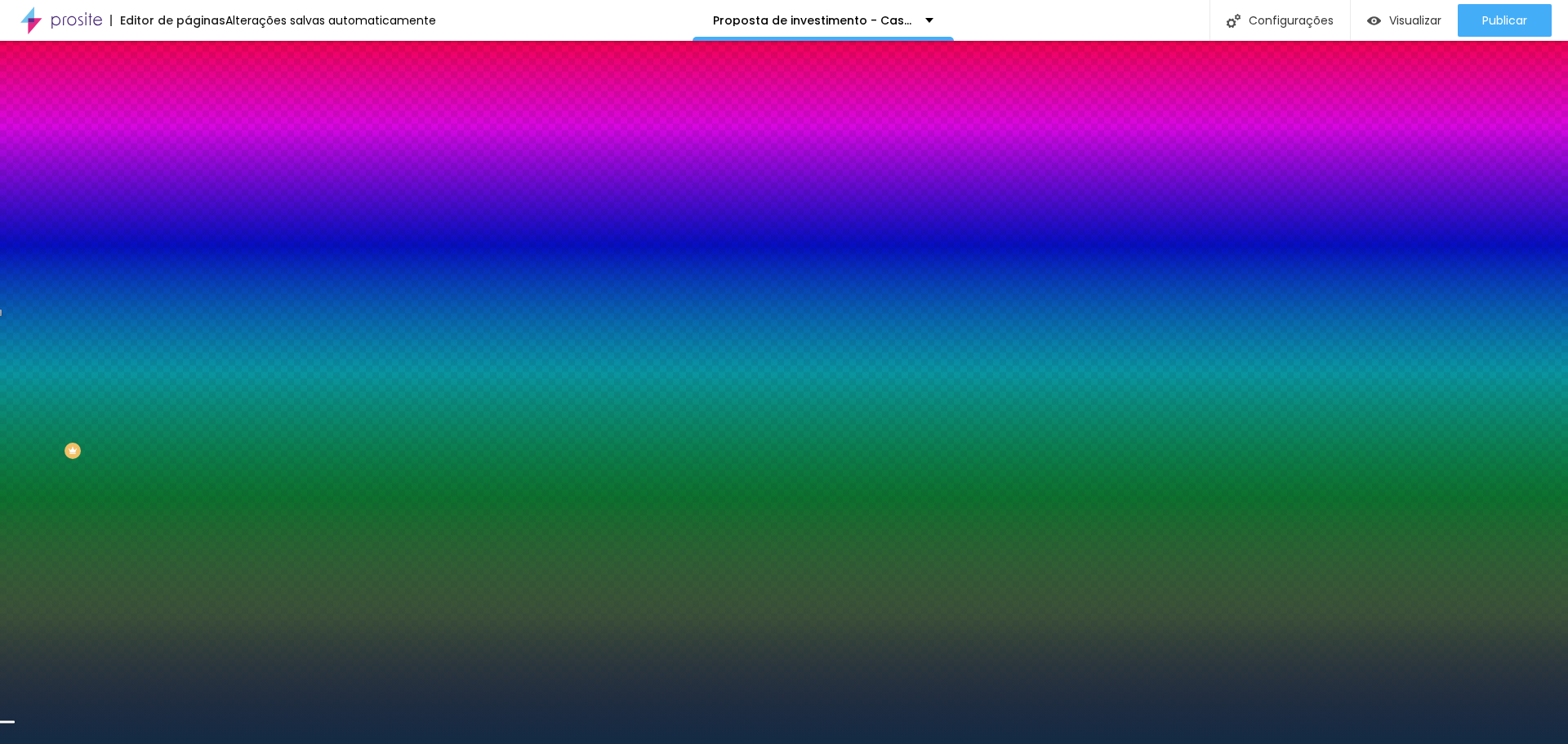
click at [188, 222] on div at bounding box center [282, 222] width 188 height 0
drag, startPoint x: 163, startPoint y: 437, endPoint x: 174, endPoint y: 391, distance: 47.3
click at [188, 238] on div at bounding box center [282, 238] width 188 height 0
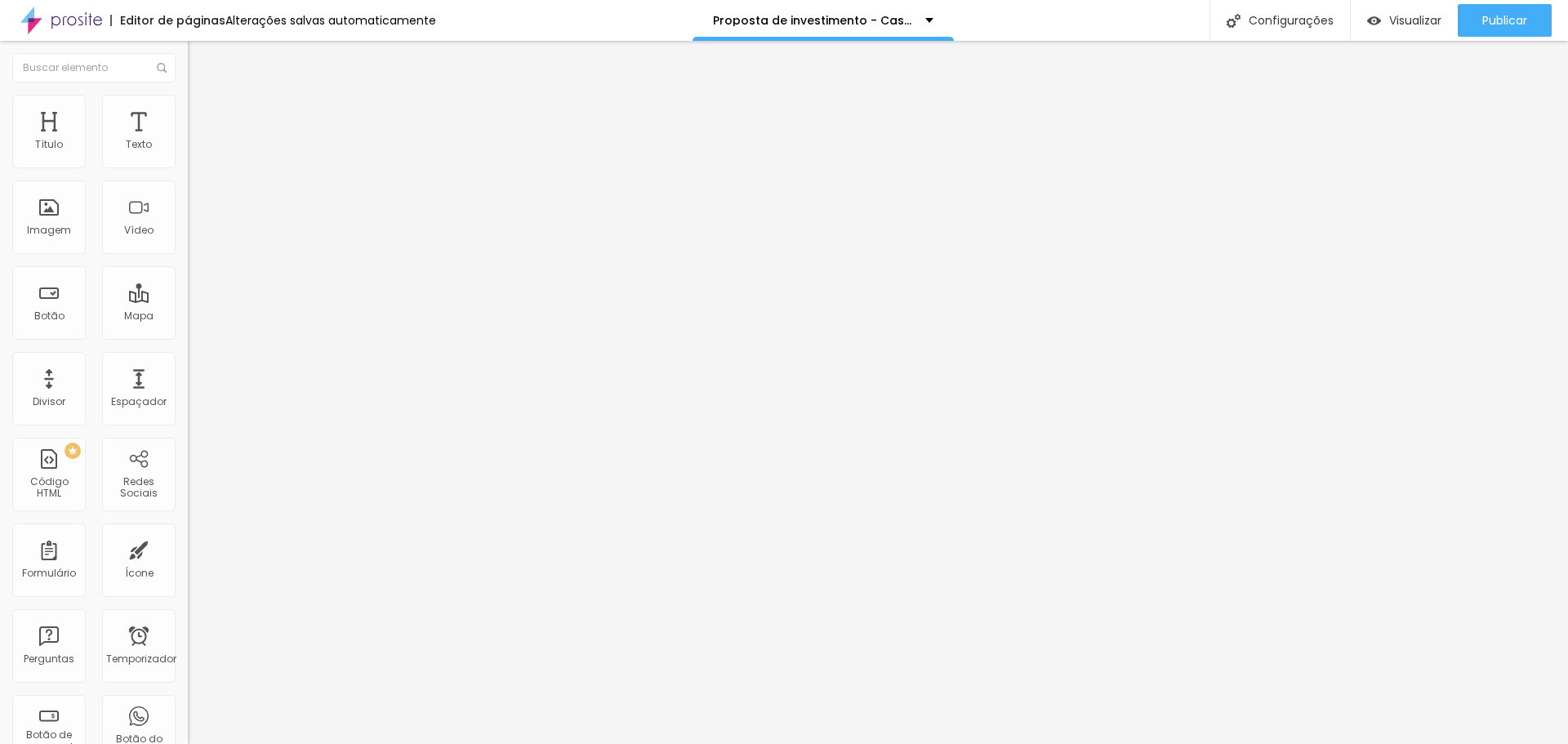
click at [203, 112] on font "Estilo" at bounding box center [215, 106] width 26 height 14
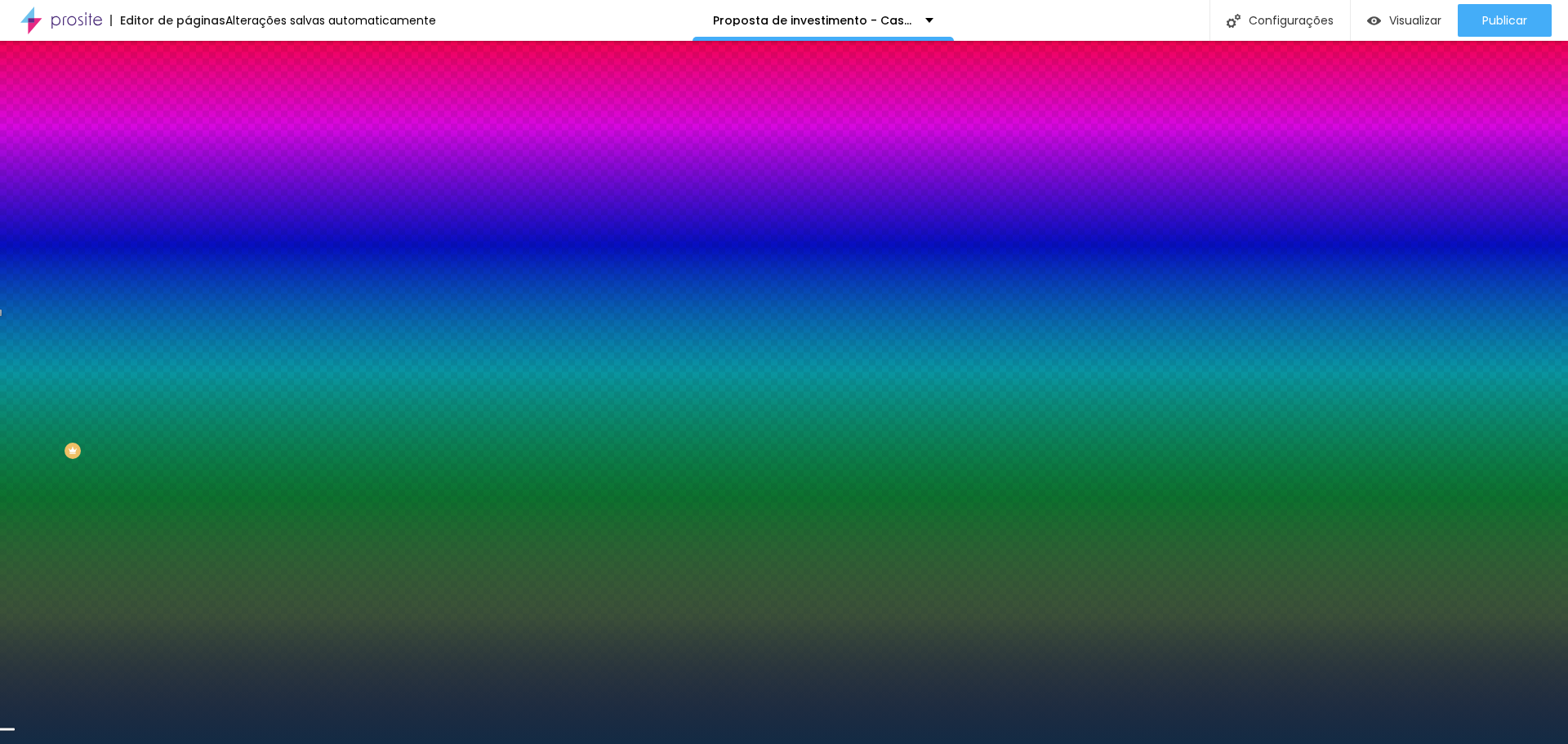
click at [188, 222] on div at bounding box center [282, 222] width 188 height 0
drag, startPoint x: 165, startPoint y: 436, endPoint x: 183, endPoint y: 407, distance: 34.1
click at [188, 339] on div "Imagem de fundo Adicionar imagem Efeito da Imagem Nenhum Nenhum Parallax Cor de…" at bounding box center [282, 233] width 188 height 212
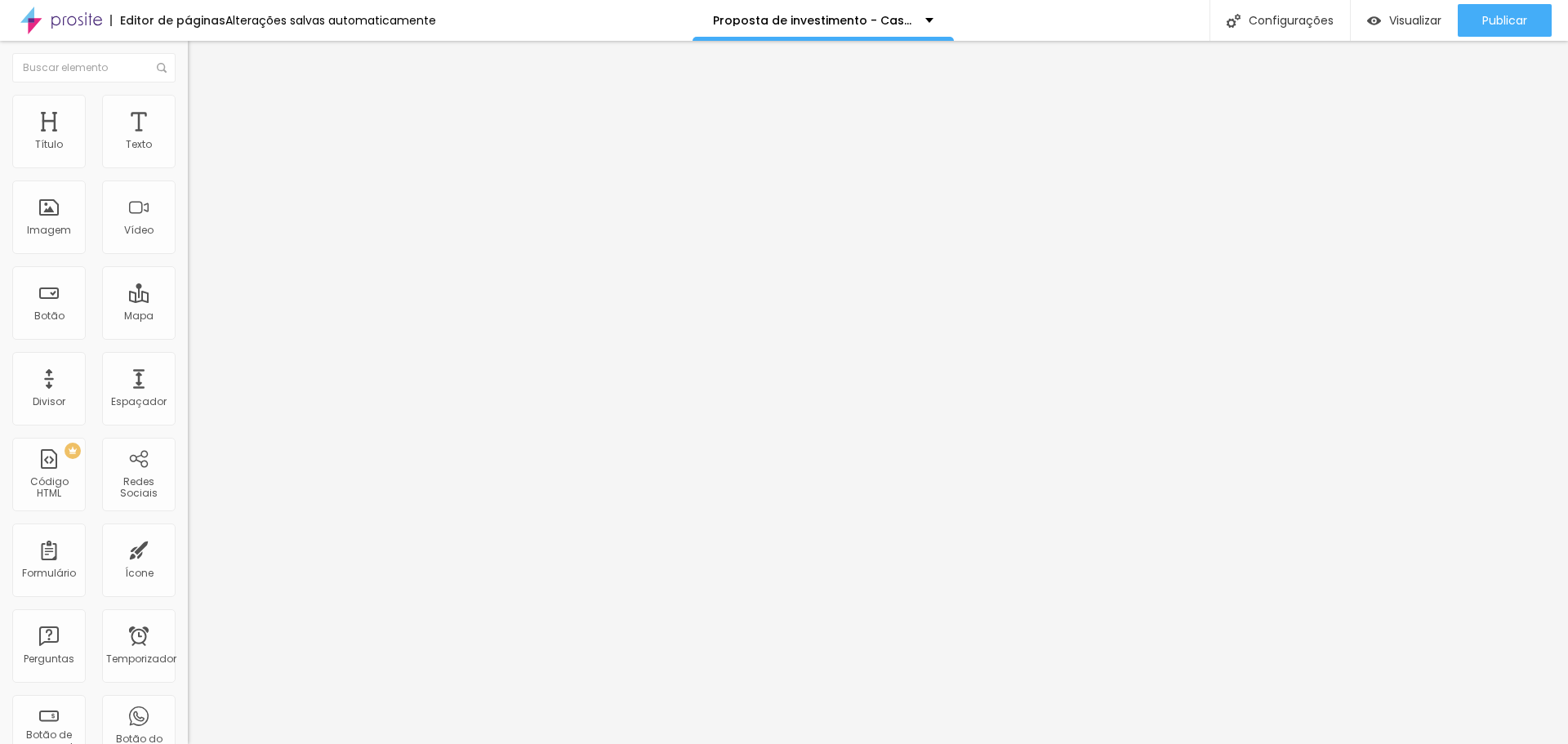
click at [203, 112] on font "Estilo" at bounding box center [215, 106] width 26 height 14
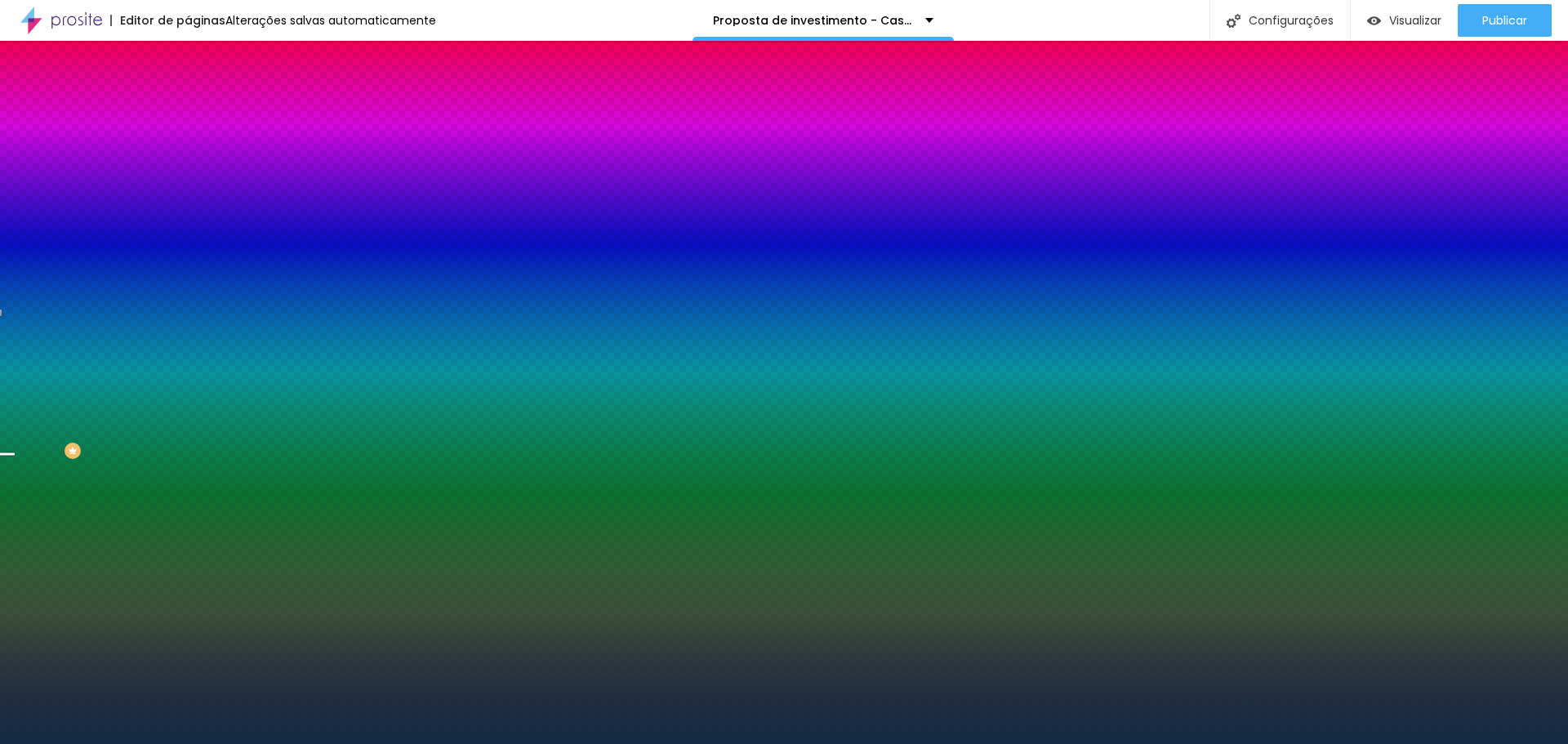
click at [188, 222] on div at bounding box center [282, 222] width 188 height 0
drag, startPoint x: 163, startPoint y: 393, endPoint x: 164, endPoint y: 404, distance: 11.0
click at [15, 527] on div at bounding box center [6, 528] width 16 height 3
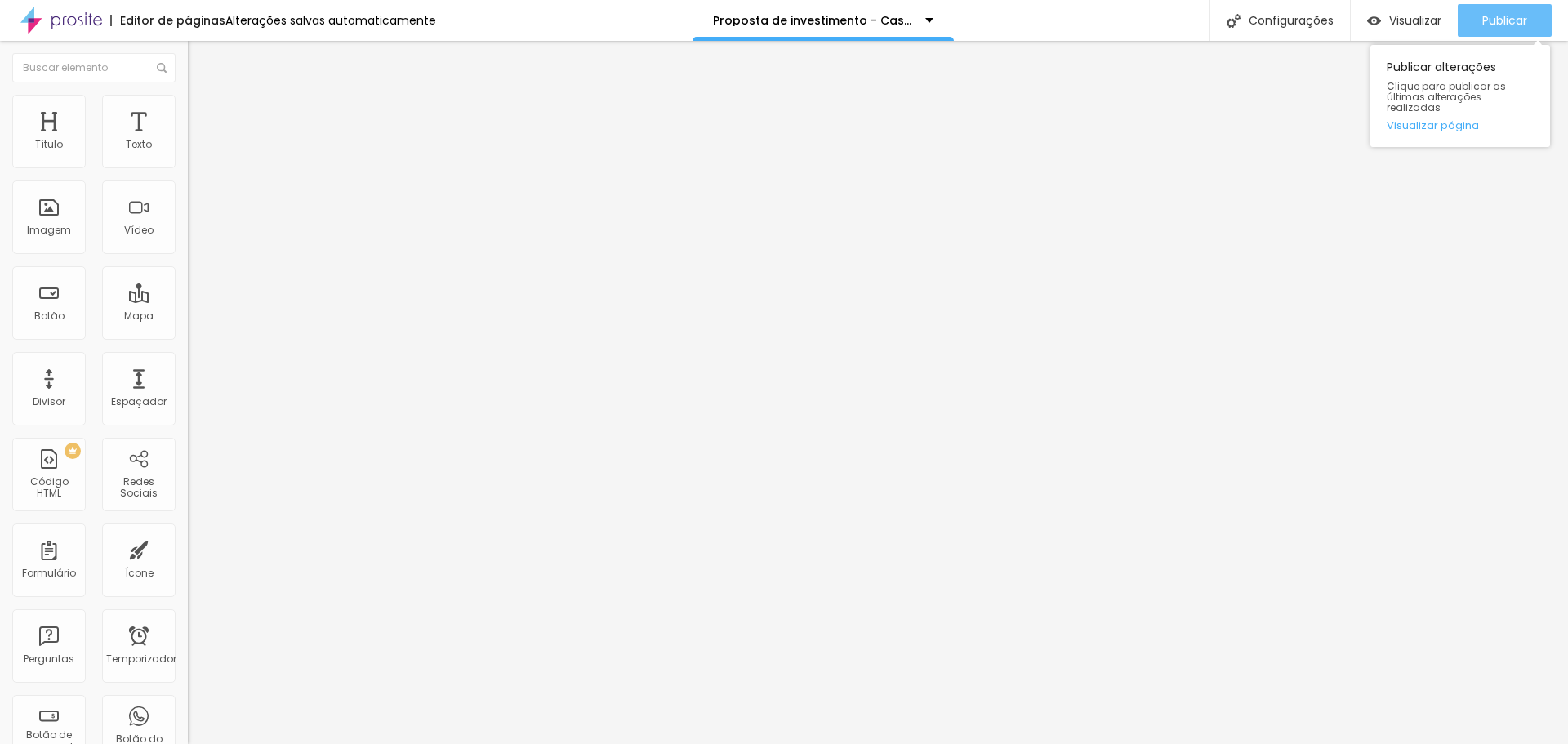
click at [1509, 12] on font "Publicar" at bounding box center [1504, 20] width 45 height 16
click at [188, 103] on img at bounding box center [195, 102] width 15 height 15
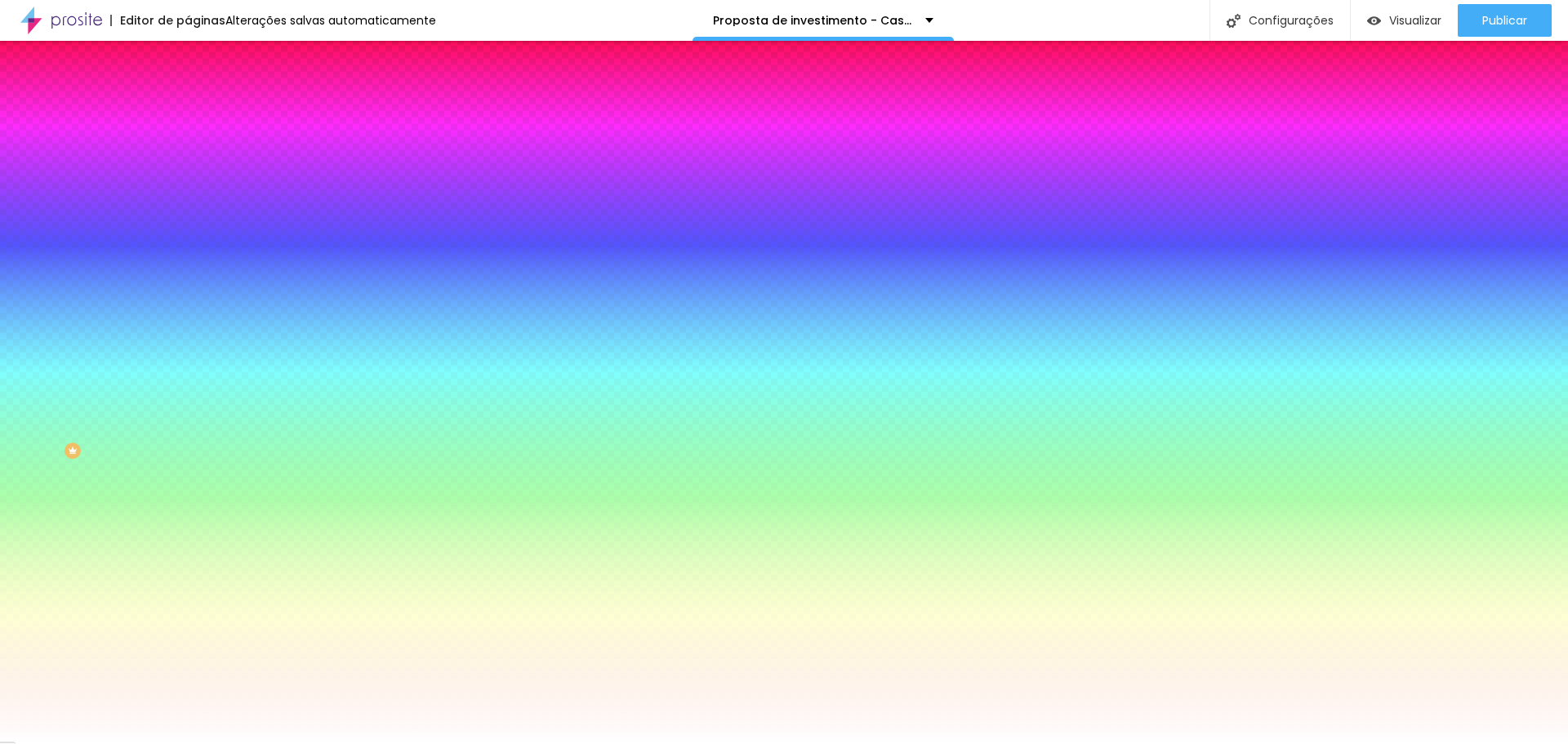
click at [188, 156] on div at bounding box center [282, 156] width 188 height 0
drag, startPoint x: 159, startPoint y: 306, endPoint x: 178, endPoint y: 213, distance: 94.9
click at [188, 215] on div "Cor de fundo Voltar ao padrão #FFFFFF Sombra DESATIVADO Voltar ao padrão Borda …" at bounding box center [282, 200] width 188 height 145
click at [188, 210] on button "button" at bounding box center [199, 218] width 23 height 17
click at [113, 743] on div at bounding box center [784, 744] width 1568 height 0
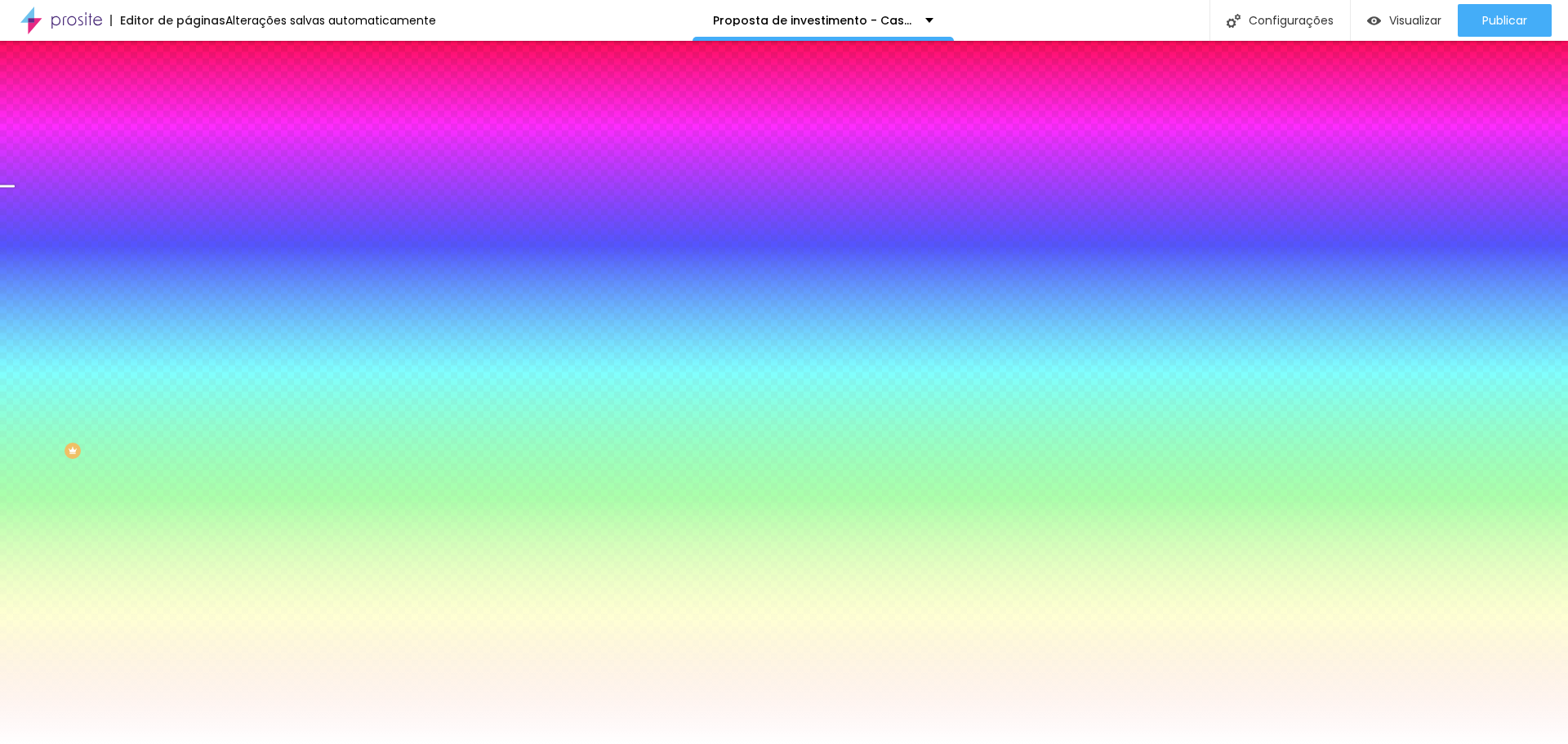
click at [188, 156] on div at bounding box center [282, 156] width 188 height 0
drag, startPoint x: 163, startPoint y: 215, endPoint x: 169, endPoint y: 186, distance: 29.6
click at [188, 199] on div "Cor de fundo Voltar ao padrão #FFFFFF Sombra DESATIVADO Voltar ao padrão Borda …" at bounding box center [282, 200] width 188 height 145
drag, startPoint x: 122, startPoint y: 163, endPoint x: 109, endPoint y: 156, distance: 14.8
click at [188, 156] on div at bounding box center [282, 156] width 188 height 0
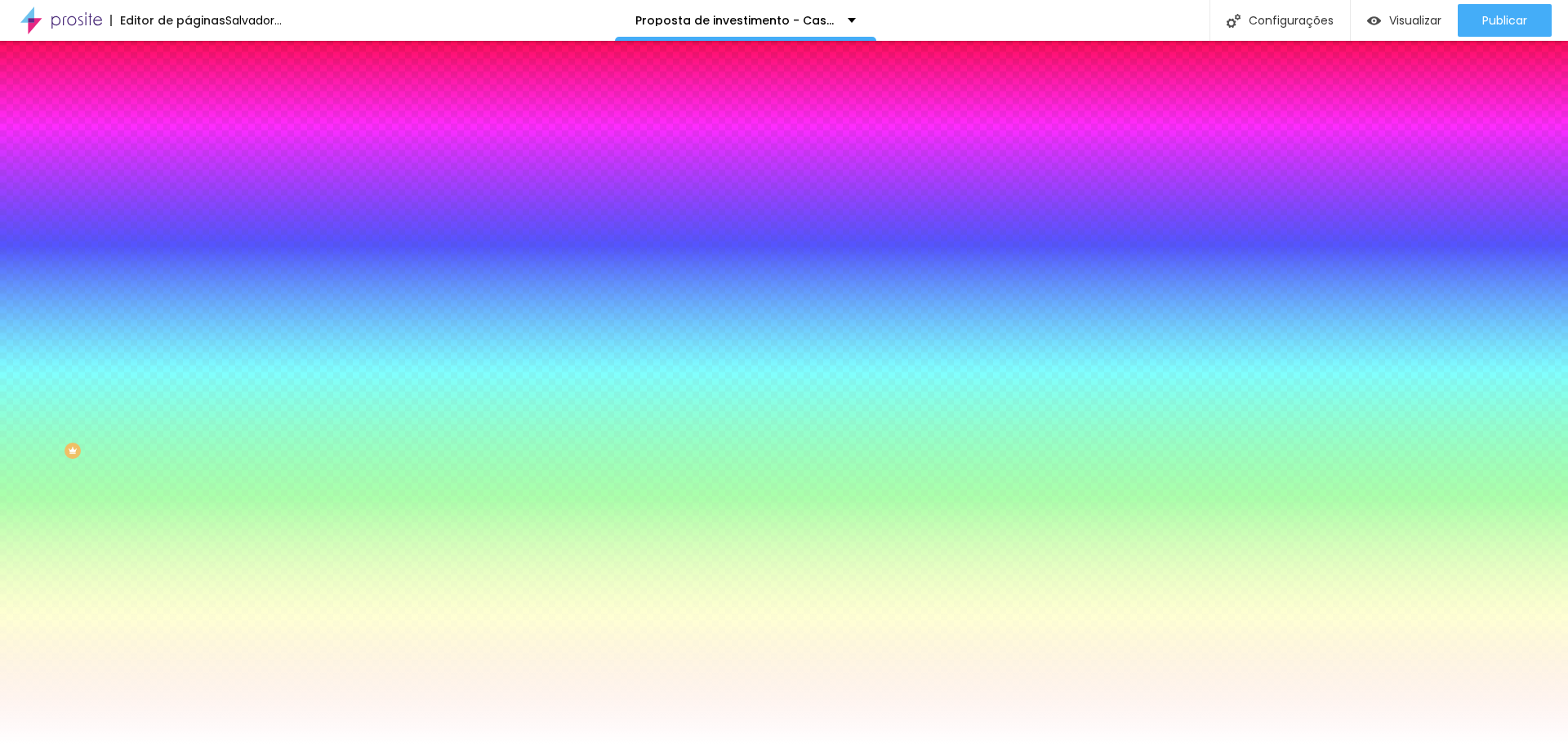
drag, startPoint x: 162, startPoint y: 199, endPoint x: 159, endPoint y: 190, distance: 9.5
click at [15, 31] on div at bounding box center [6, 29] width 16 height 3
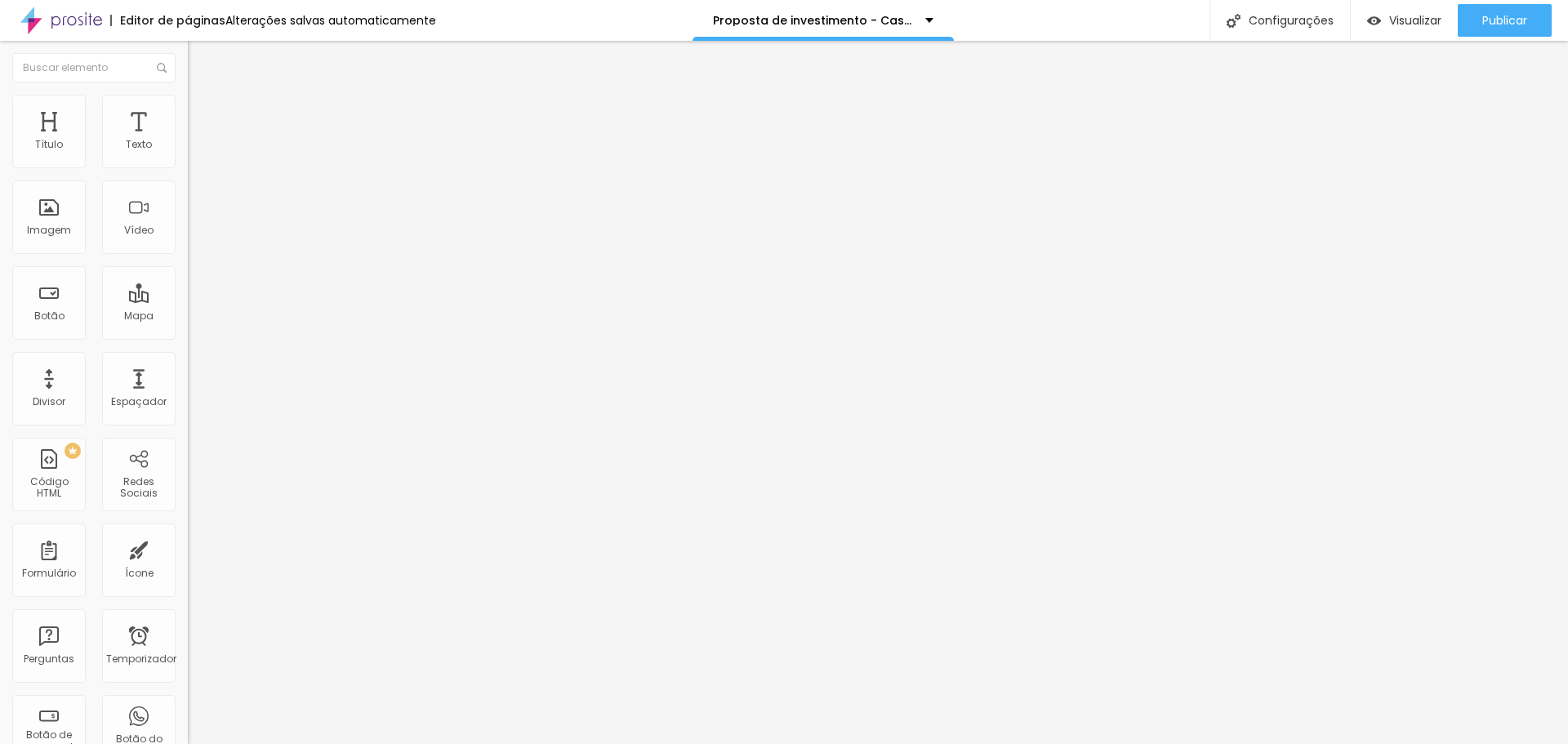
click at [188, 106] on li "Estilo" at bounding box center [282, 103] width 188 height 16
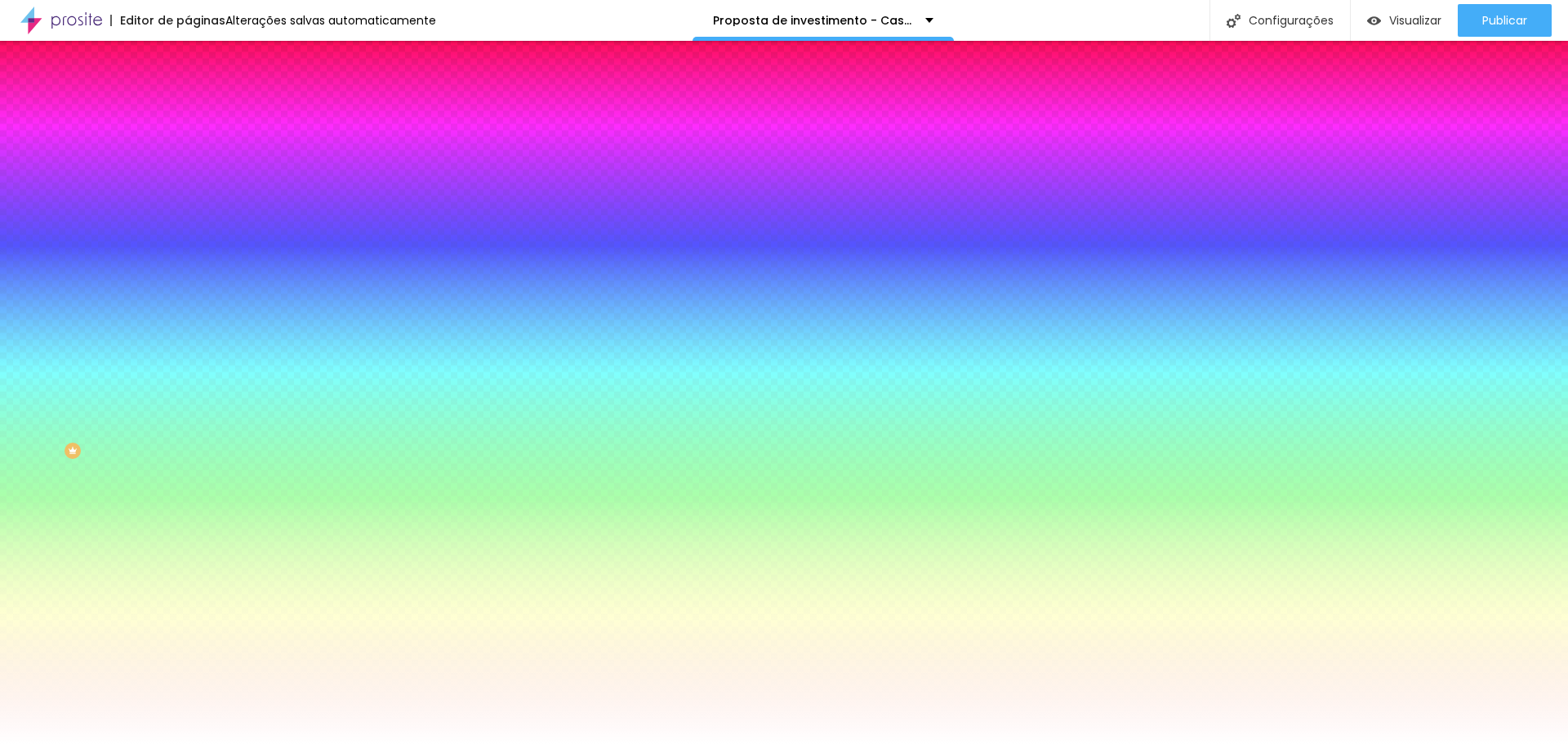
click at [188, 156] on div at bounding box center [282, 156] width 188 height 0
click at [15, 53] on div at bounding box center [6, 51] width 16 height 3
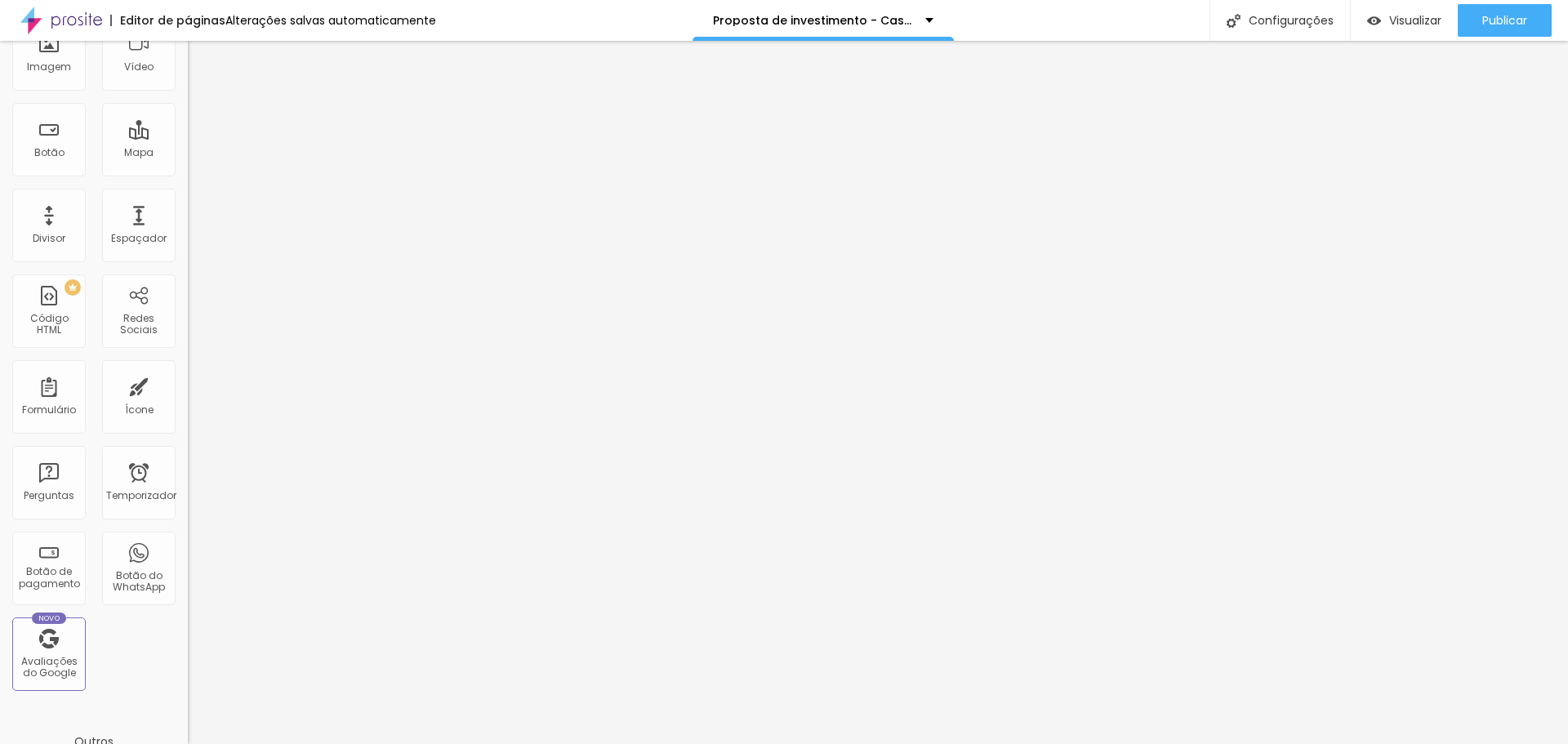
scroll to position [245, 0]
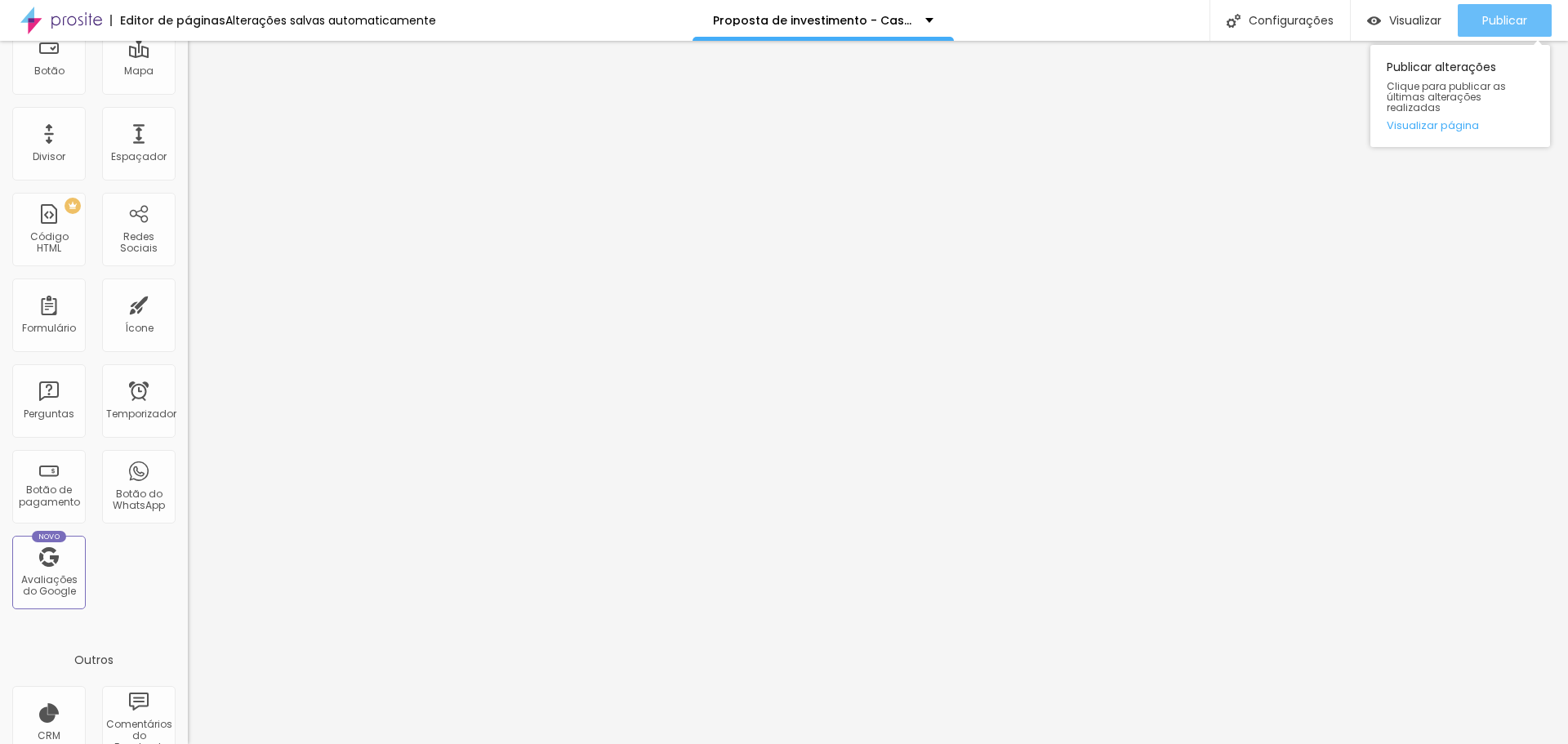
click at [1494, 22] on font "Publicar" at bounding box center [1504, 20] width 45 height 16
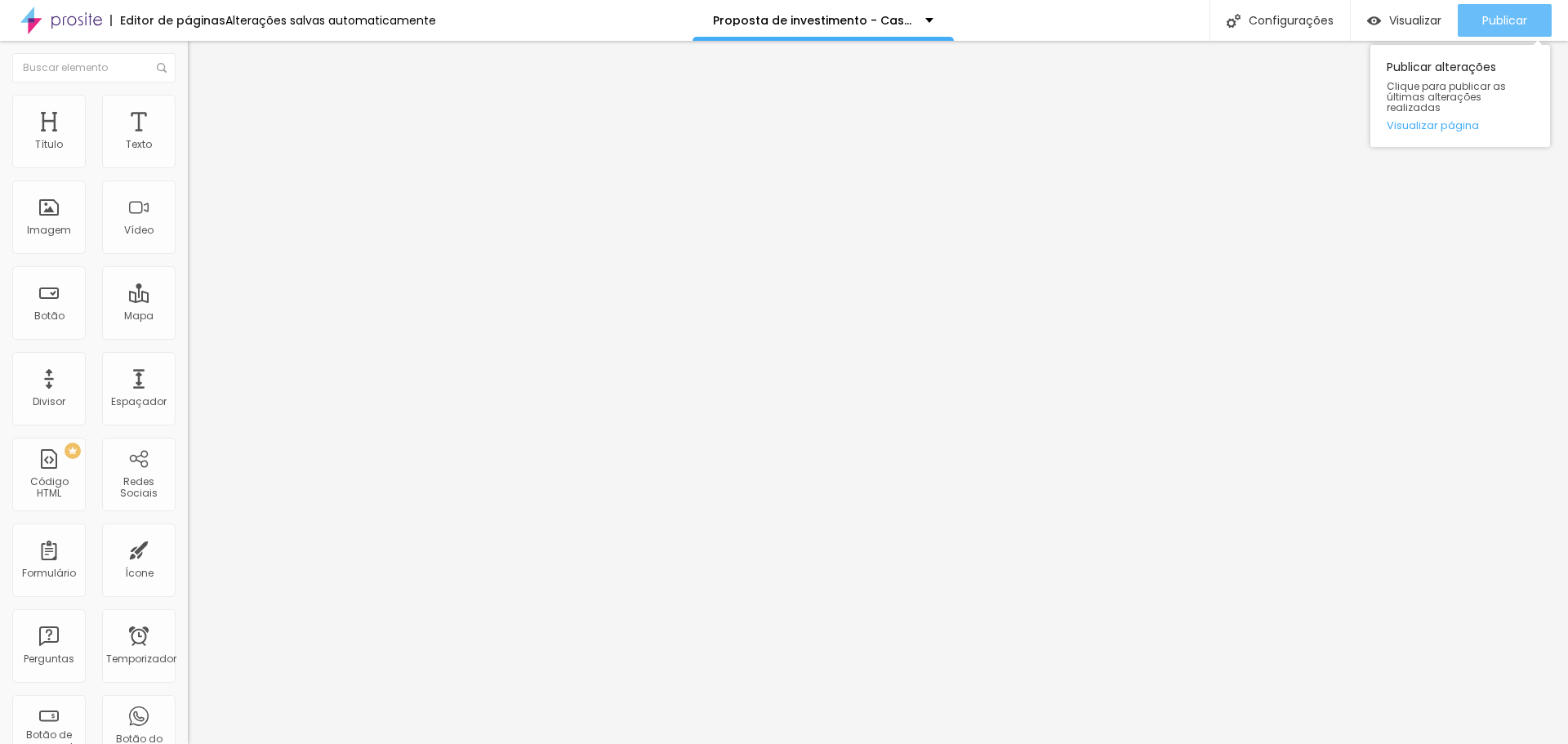
click at [1524, 14] on font "Publicar" at bounding box center [1504, 20] width 45 height 16
